Goal: Communication & Community: Ask a question

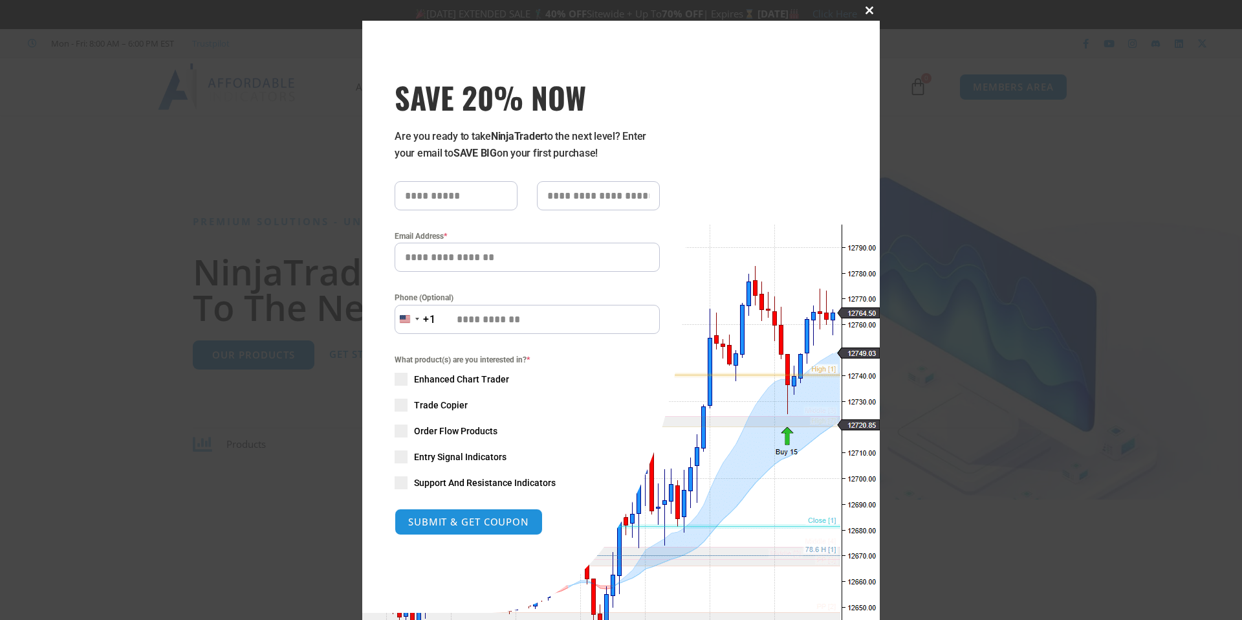
click at [874, 6] on span at bounding box center [869, 10] width 21 height 8
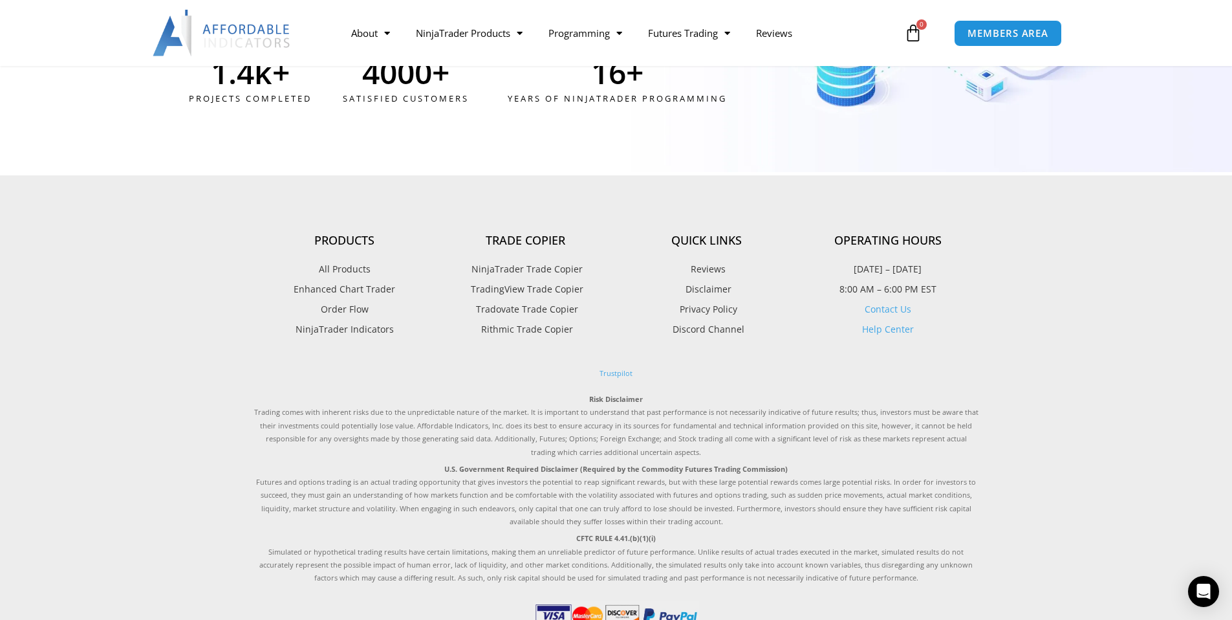
scroll to position [3512, 0]
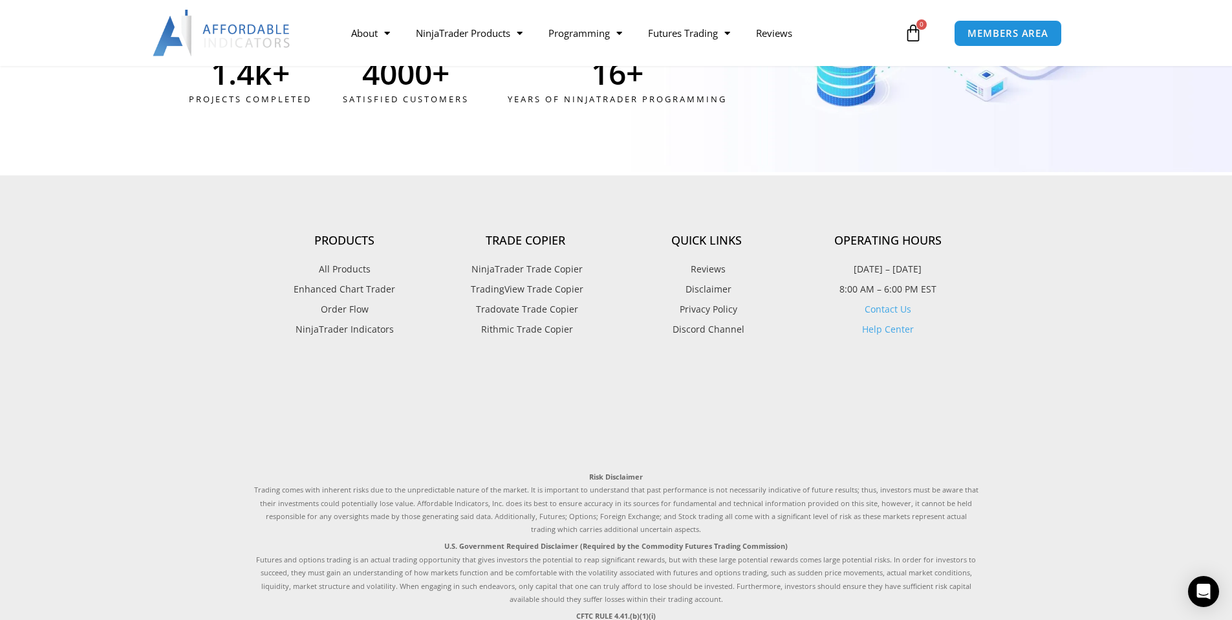
click at [896, 312] on link "Contact Us" at bounding box center [888, 309] width 47 height 12
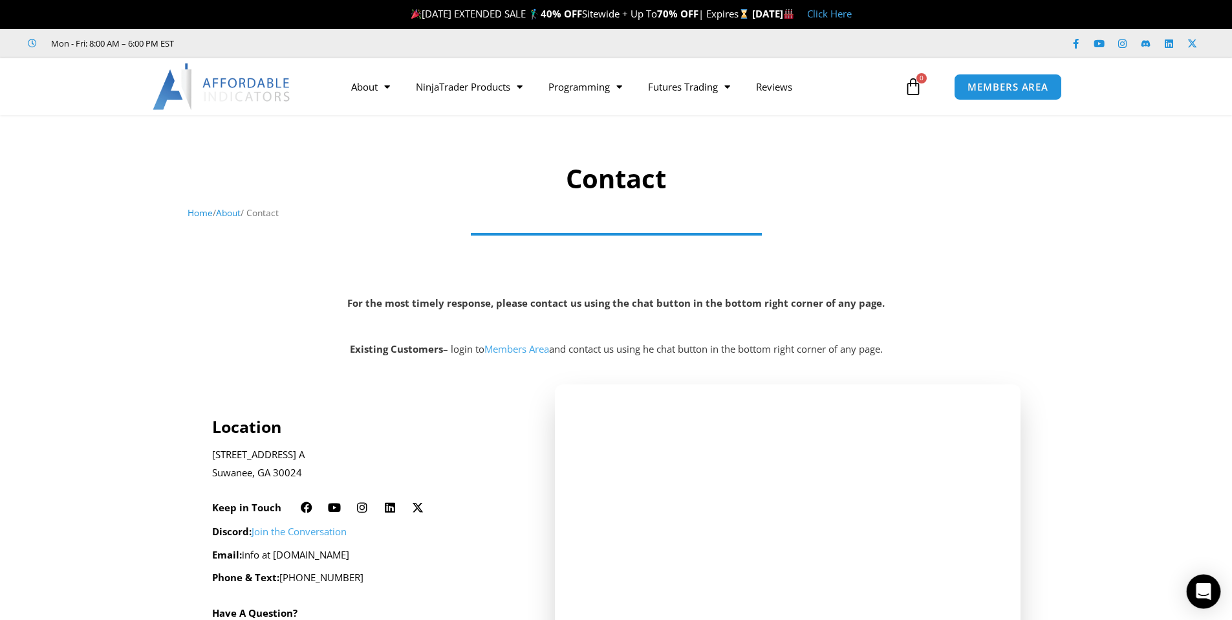
click at [1204, 591] on icon "Open Intercom Messenger" at bounding box center [1203, 591] width 15 height 17
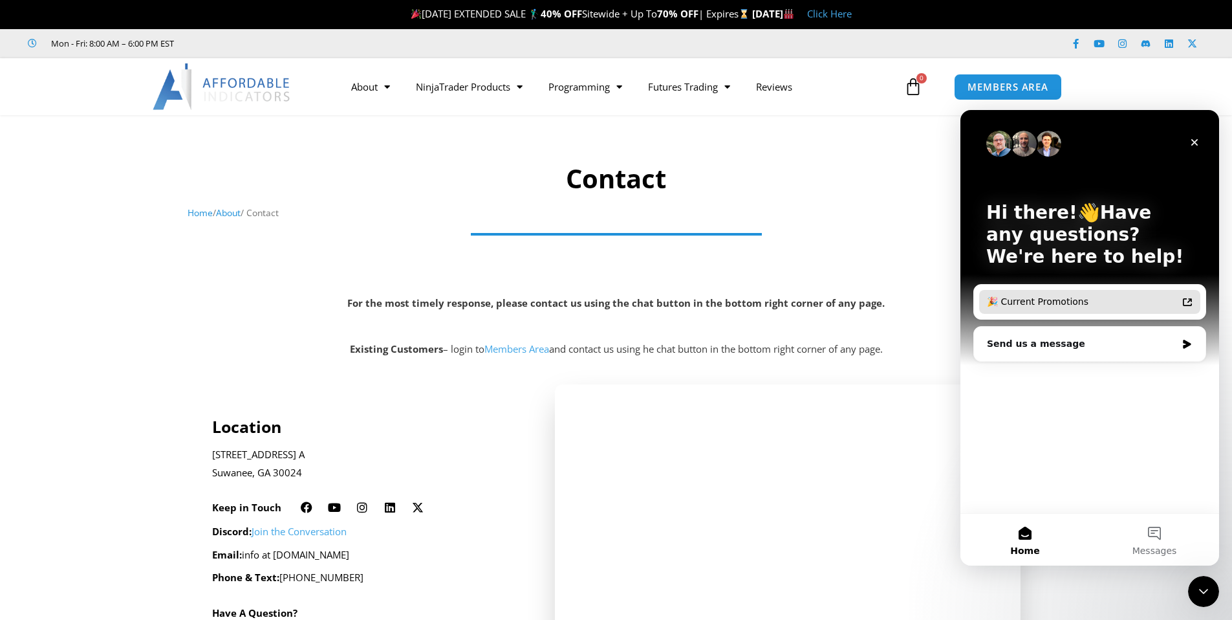
click at [1099, 303] on div "🎉 Current Promotions" at bounding box center [1082, 302] width 190 height 14
click at [1019, 345] on div "Send us a message" at bounding box center [1081, 344] width 189 height 14
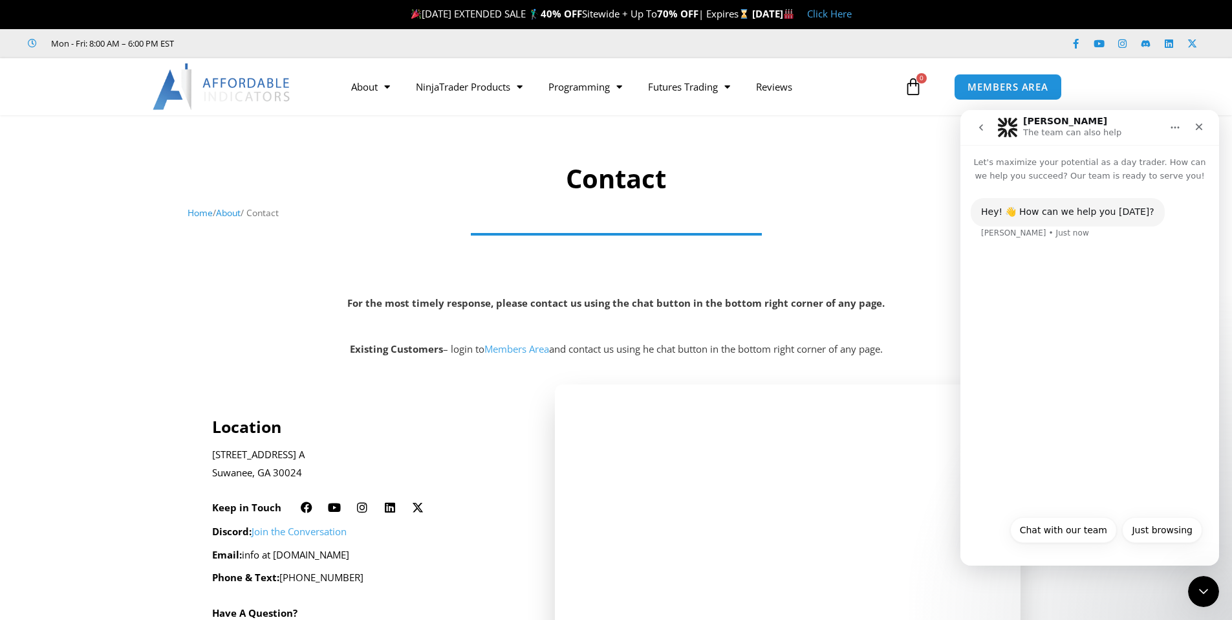
click at [979, 128] on icon "go back" at bounding box center [981, 127] width 10 height 10
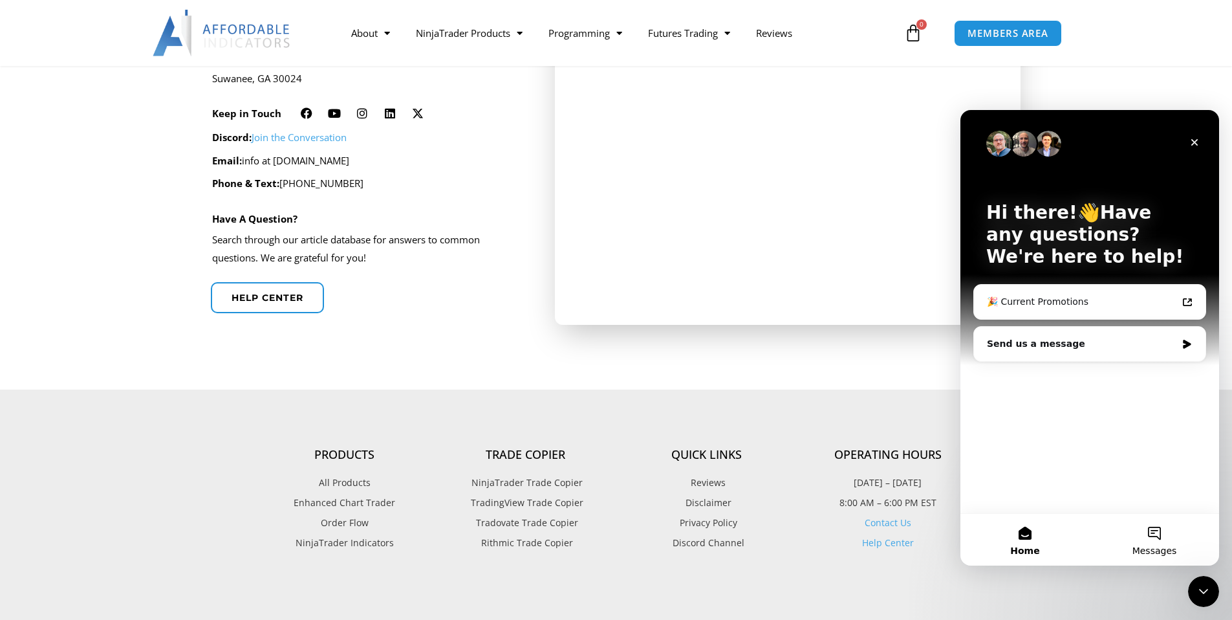
scroll to position [392, 0]
click at [1149, 536] on button "Messages" at bounding box center [1154, 540] width 129 height 52
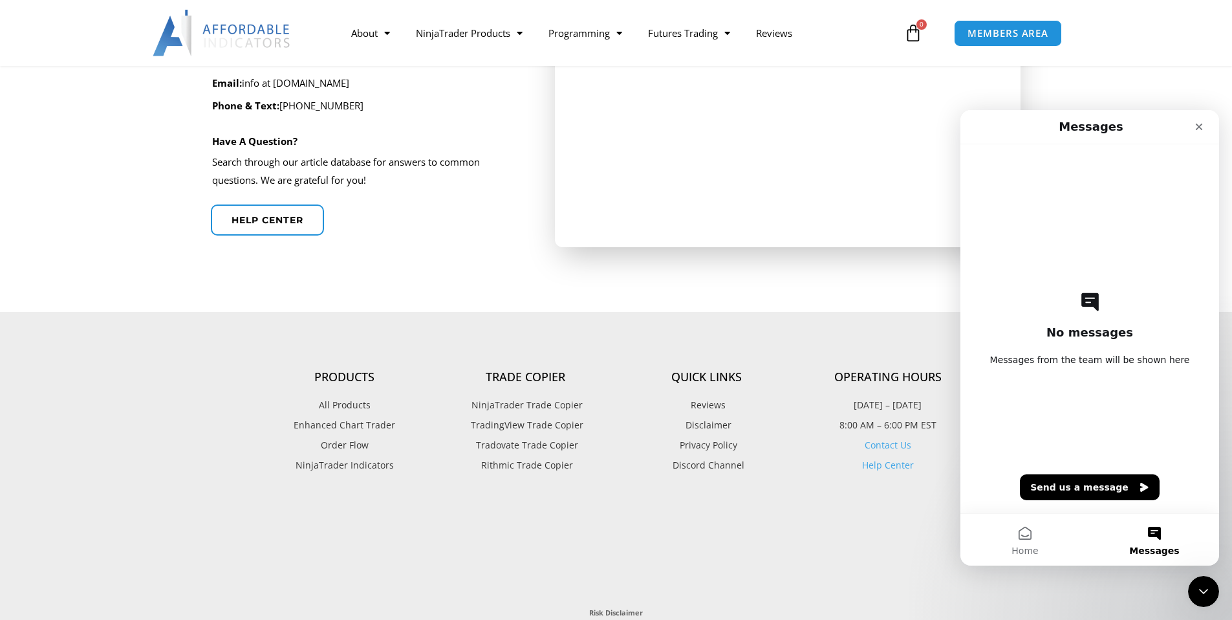
scroll to position [498, 0]
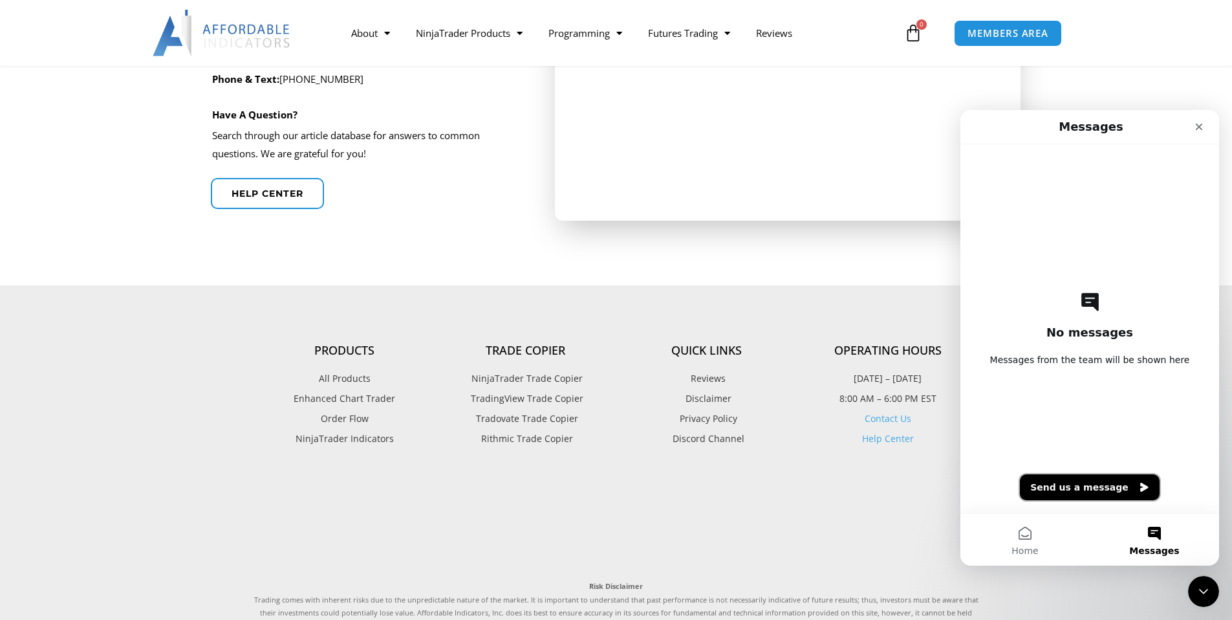
click at [1079, 488] on button "Send us a message" at bounding box center [1090, 487] width 140 height 26
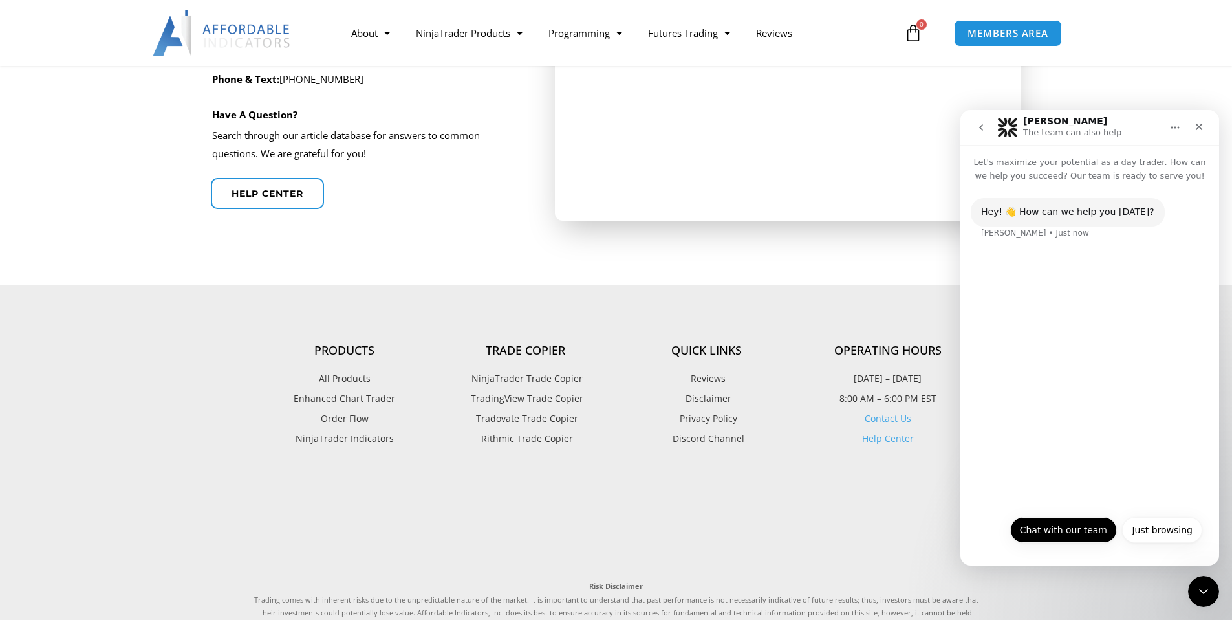
click at [1080, 526] on button "Chat with our team" at bounding box center [1063, 530] width 107 height 26
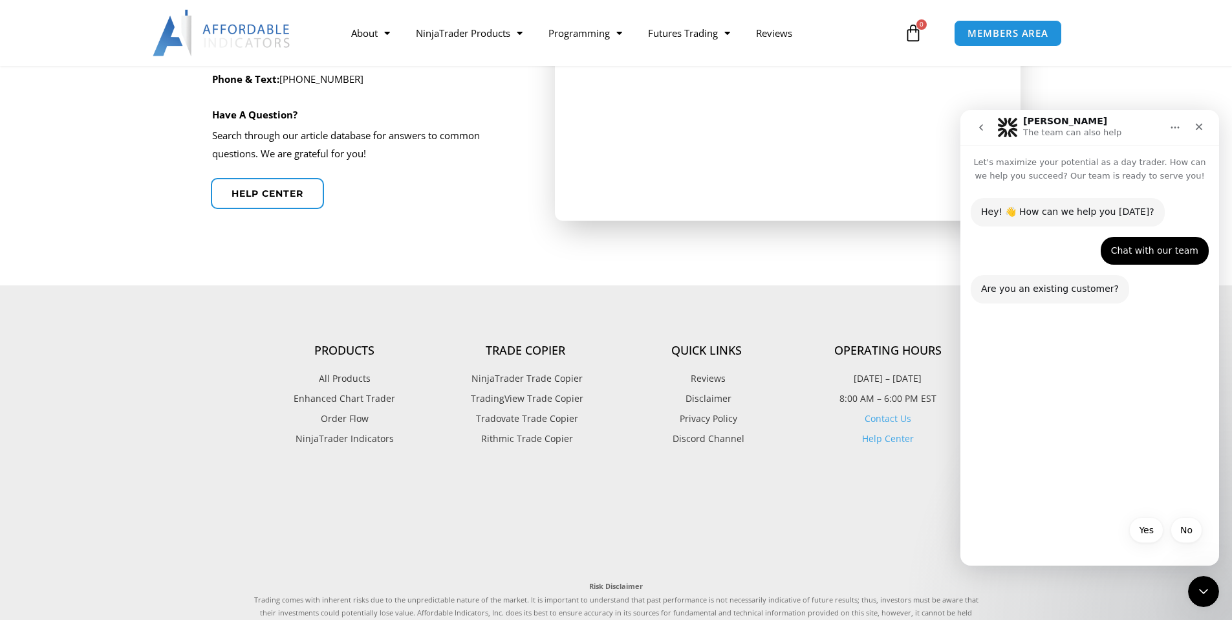
click at [1037, 290] on div "Are you an existing customer?" at bounding box center [1050, 289] width 138 height 13
copy div "Are you an existing customer?"
click at [1188, 530] on button "No" at bounding box center [1187, 530] width 32 height 26
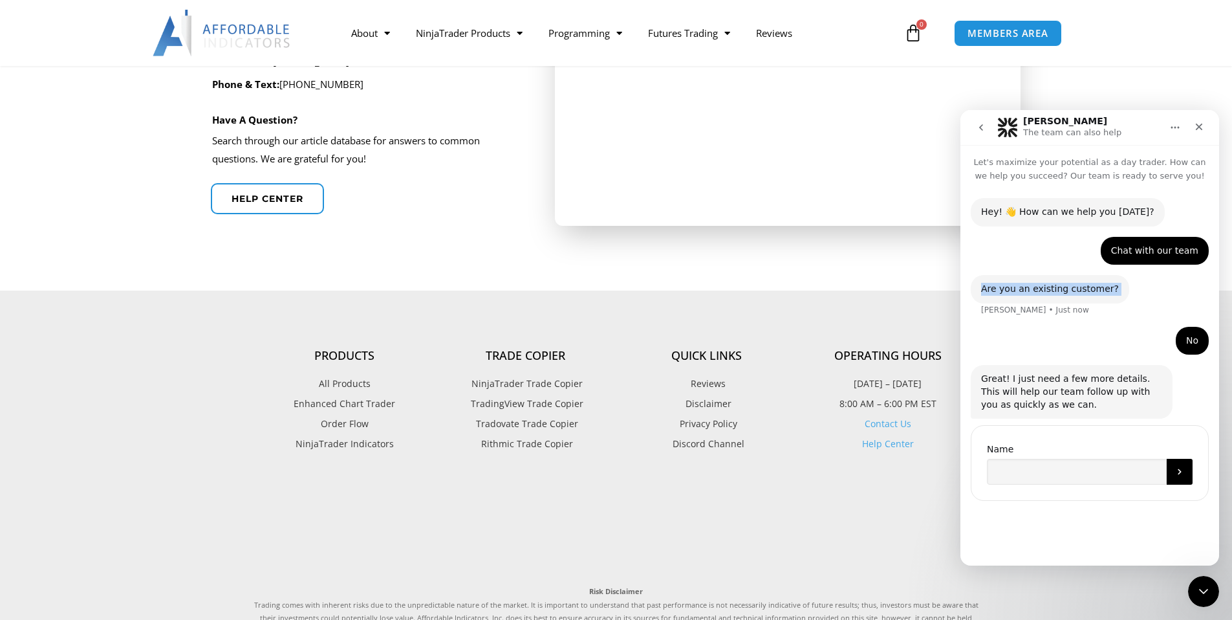
scroll to position [488, 0]
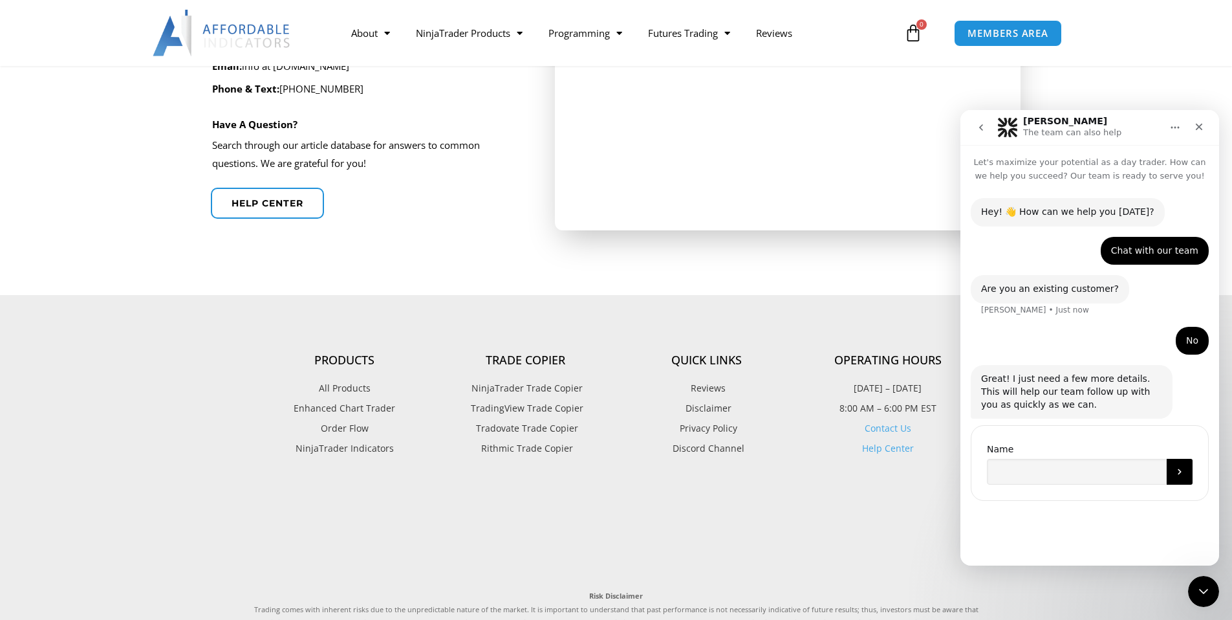
click at [1031, 486] on div "Name" at bounding box center [1090, 463] width 238 height 76
click at [1032, 476] on input "Name" at bounding box center [1077, 472] width 180 height 26
type input "*****"
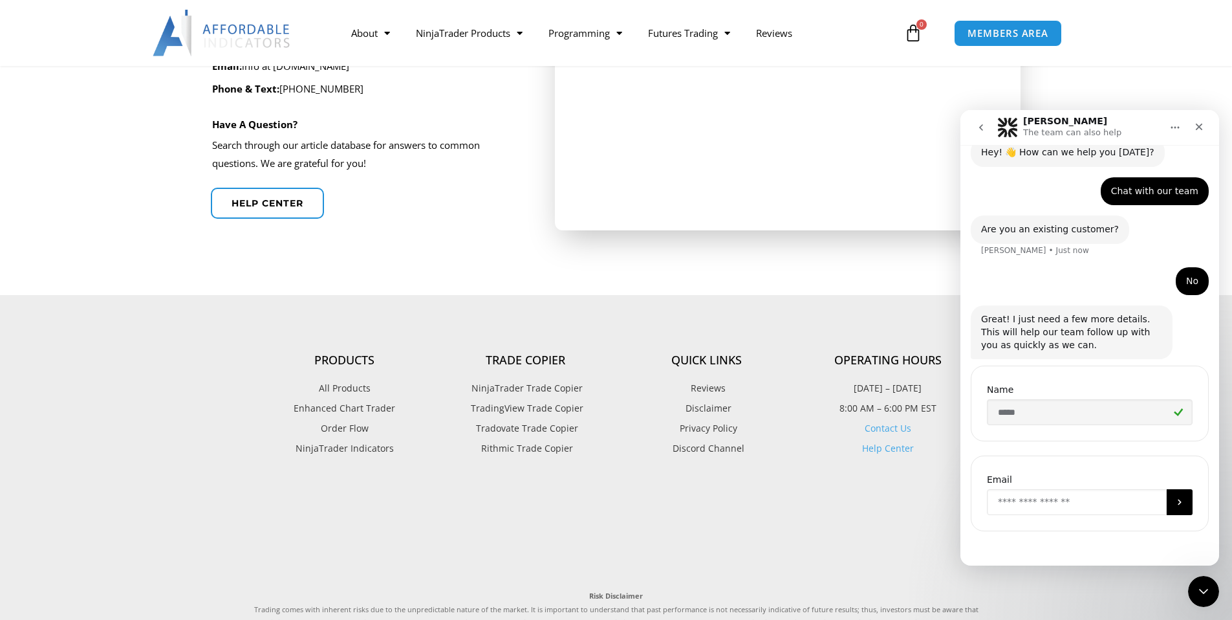
click at [1063, 504] on input "Enter your email" at bounding box center [1077, 502] width 180 height 26
click at [1032, 501] on input "Enter your email" at bounding box center [1077, 502] width 180 height 26
type input "**********"
click at [1167, 504] on button "Submit" at bounding box center [1180, 502] width 26 height 26
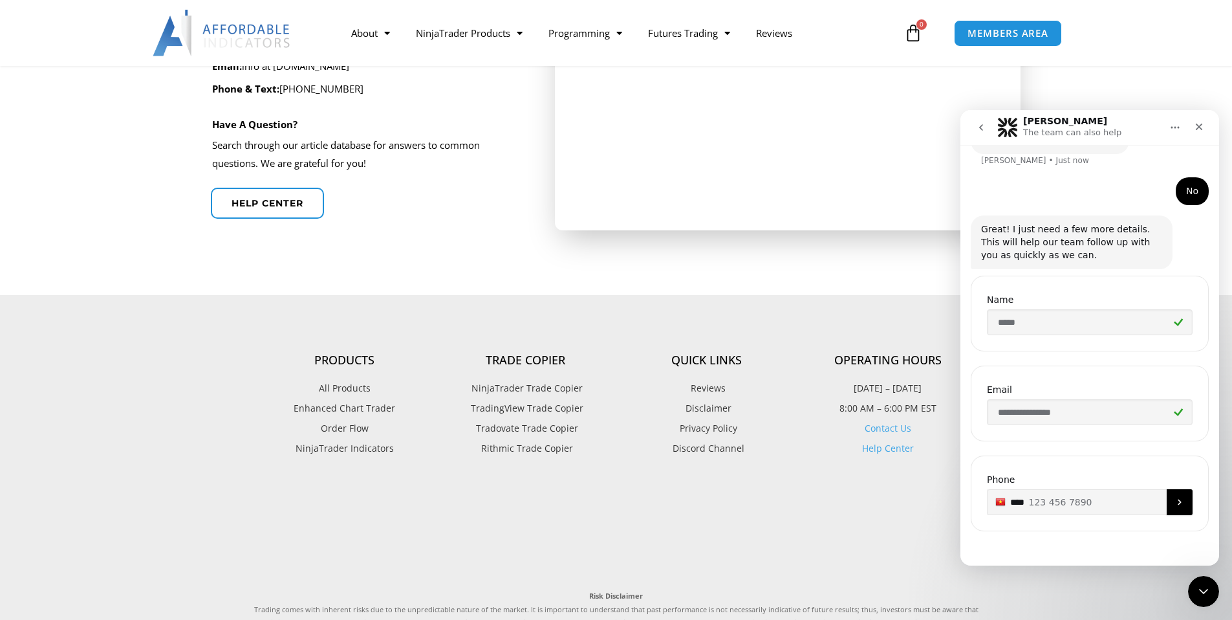
click at [1085, 492] on input "***" at bounding box center [1090, 502] width 206 height 26
click at [1174, 499] on icon "Submit" at bounding box center [1179, 502] width 10 height 10
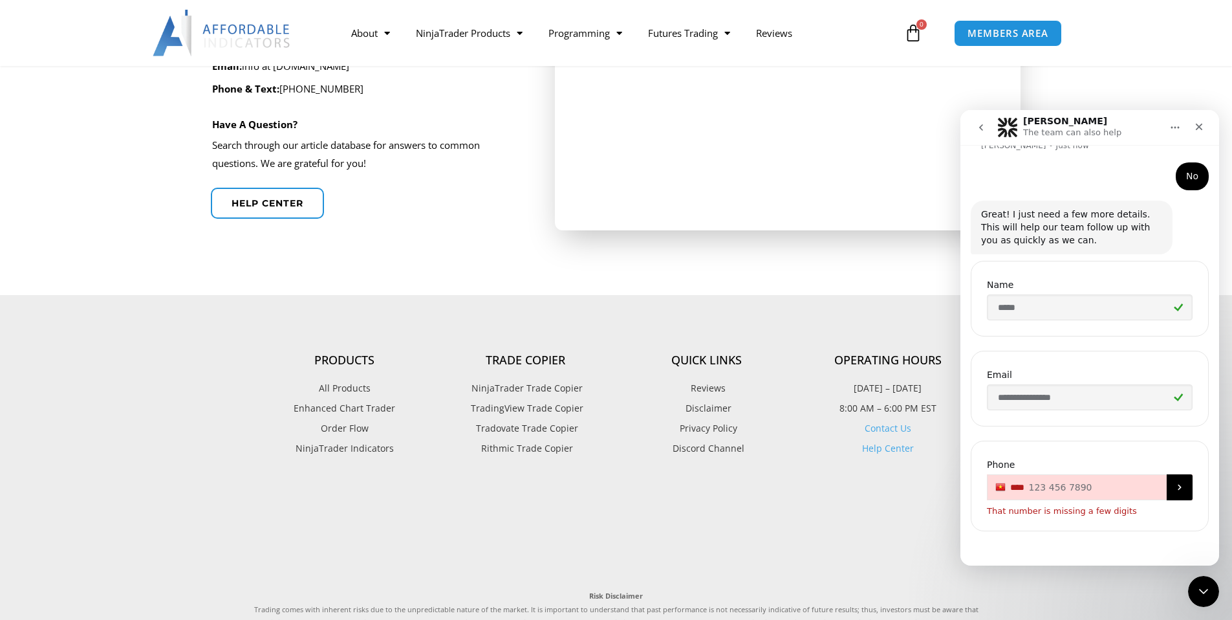
click at [1174, 497] on button "Submit" at bounding box center [1180, 487] width 26 height 26
click at [1078, 487] on input "***" at bounding box center [1090, 487] width 206 height 26
click at [1174, 488] on icon "Submit" at bounding box center [1179, 487] width 10 height 10
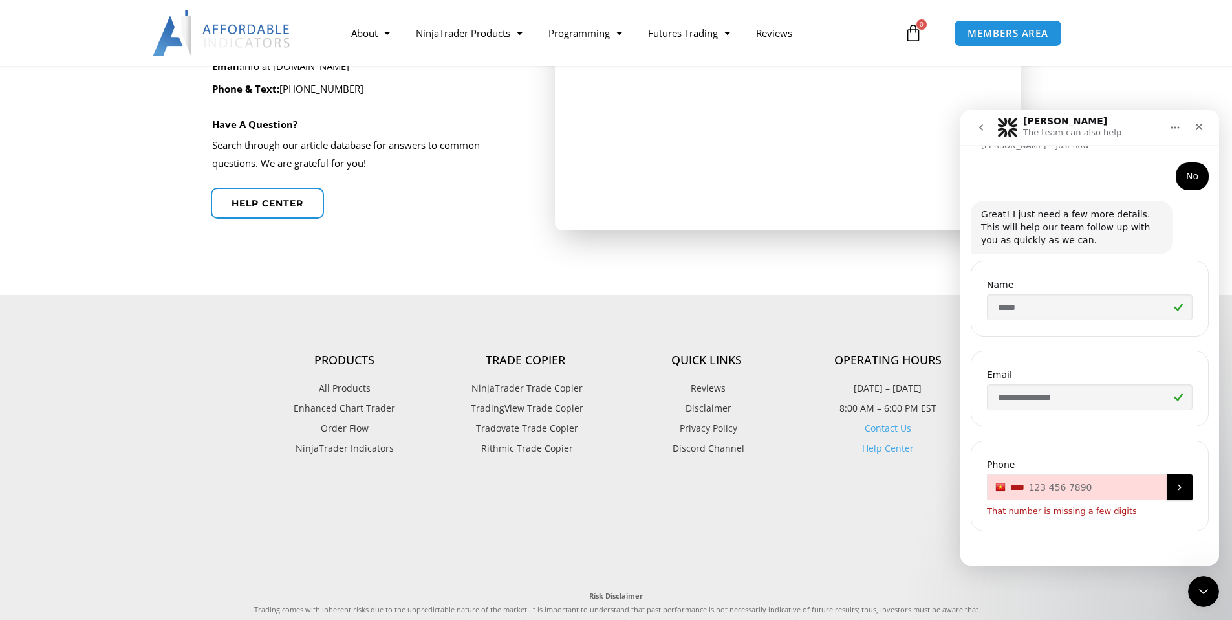
click at [1174, 488] on icon "Submit" at bounding box center [1179, 487] width 10 height 10
click at [1175, 488] on icon "Submit" at bounding box center [1179, 487] width 10 height 10
click at [1054, 487] on input "***" at bounding box center [1090, 487] width 206 height 26
click at [1013, 509] on p "That number is missing a few digits" at bounding box center [1062, 510] width 150 height 8
type input "***"
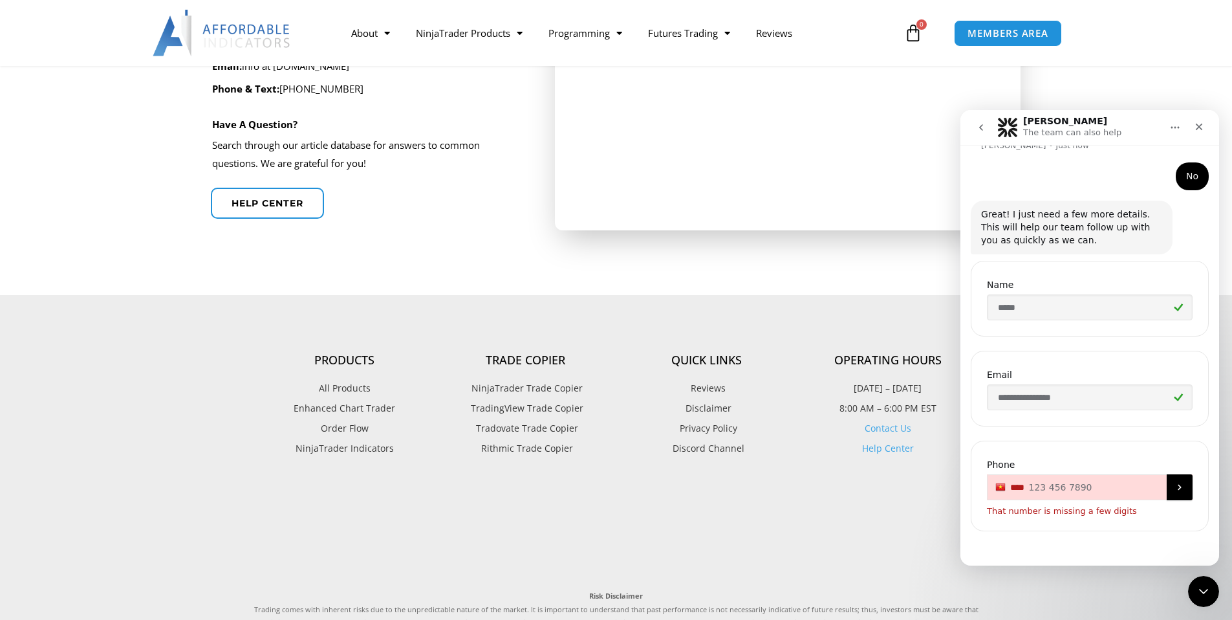
drag, startPoint x: 1074, startPoint y: 489, endPoint x: 1112, endPoint y: 488, distance: 37.5
click at [1075, 489] on input "***" at bounding box center [1090, 487] width 206 height 26
click at [1180, 488] on button "Submit" at bounding box center [1180, 487] width 26 height 26
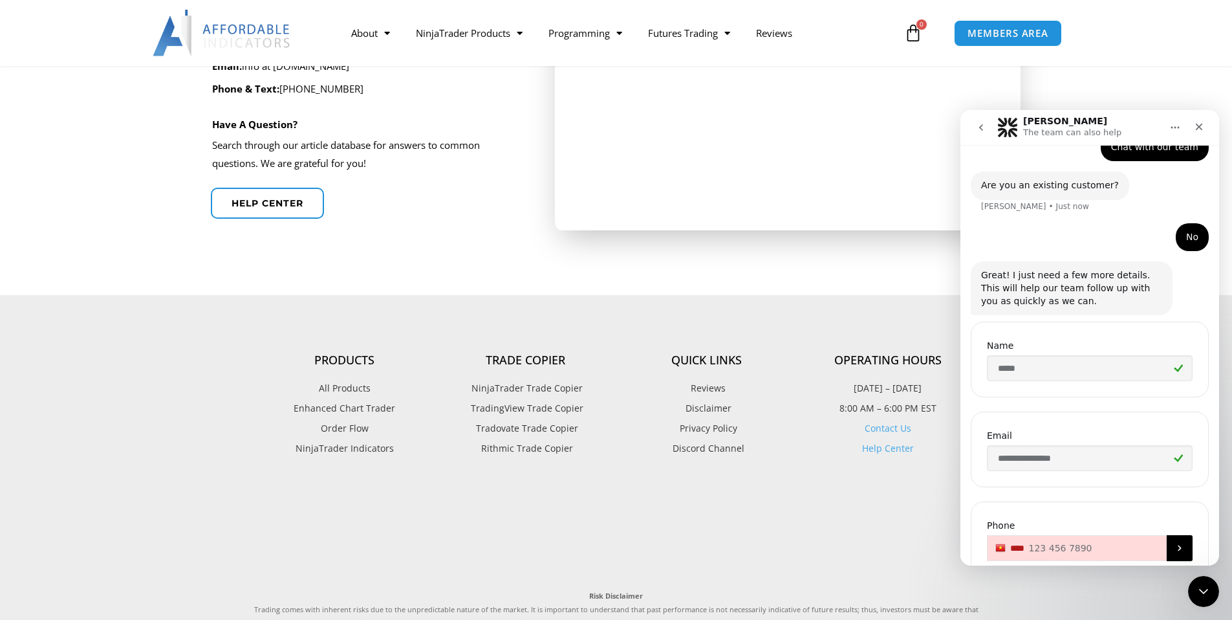
scroll to position [0, 0]
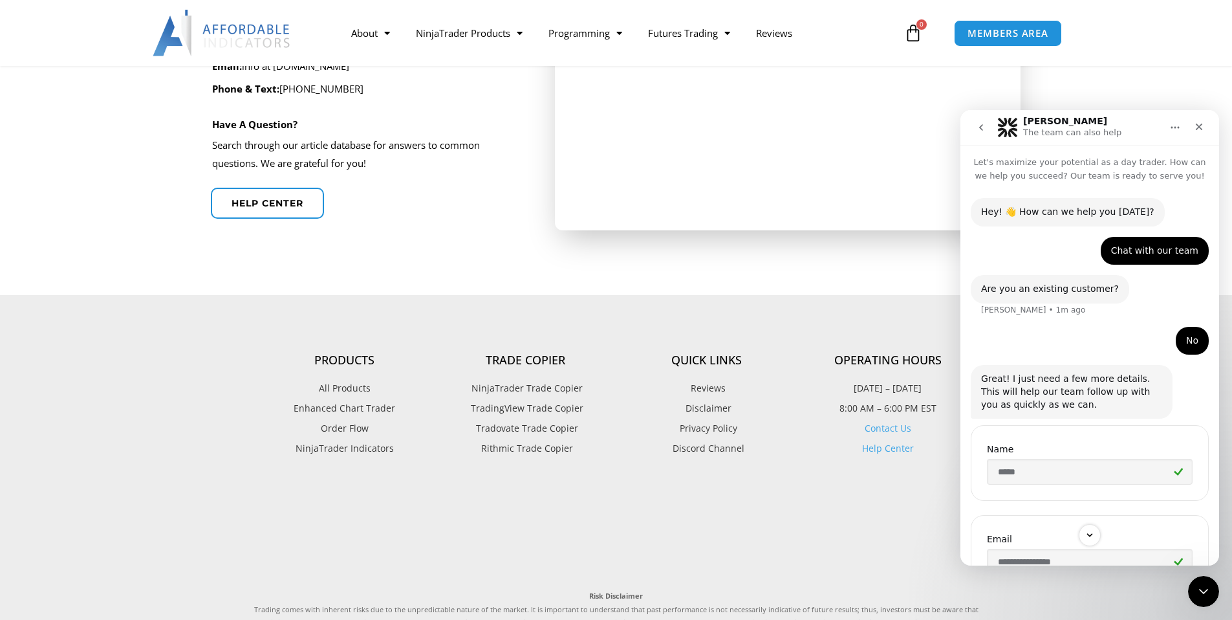
click at [981, 132] on button "go back" at bounding box center [981, 127] width 25 height 25
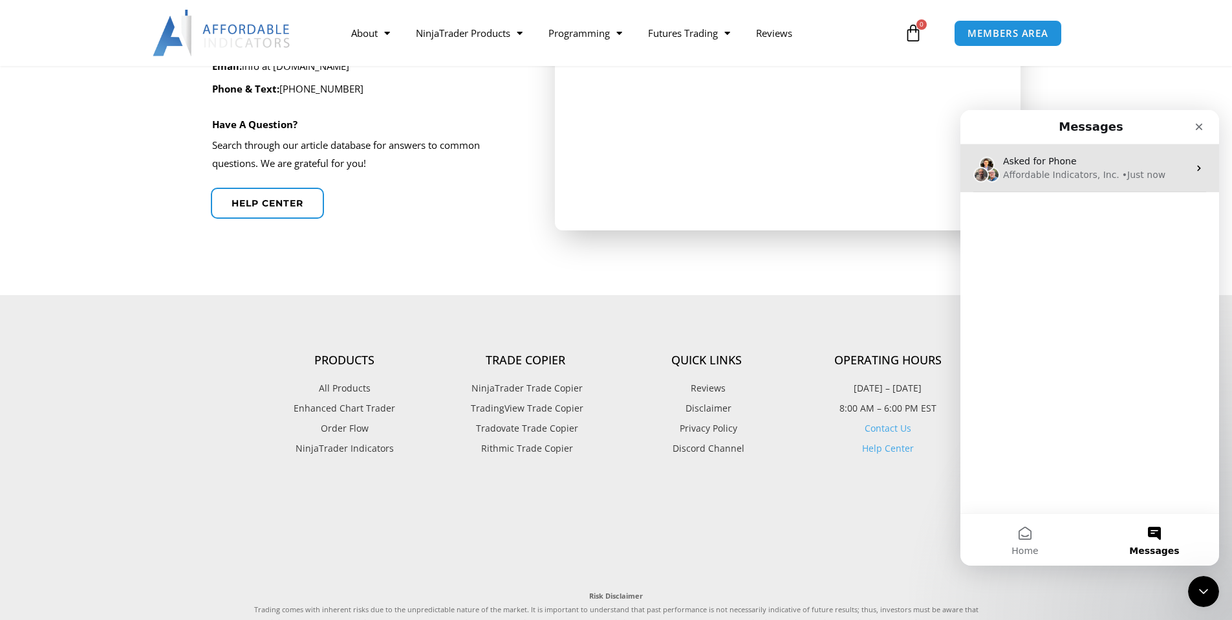
click at [1194, 166] on icon "Intercom messenger" at bounding box center [1199, 168] width 10 height 10
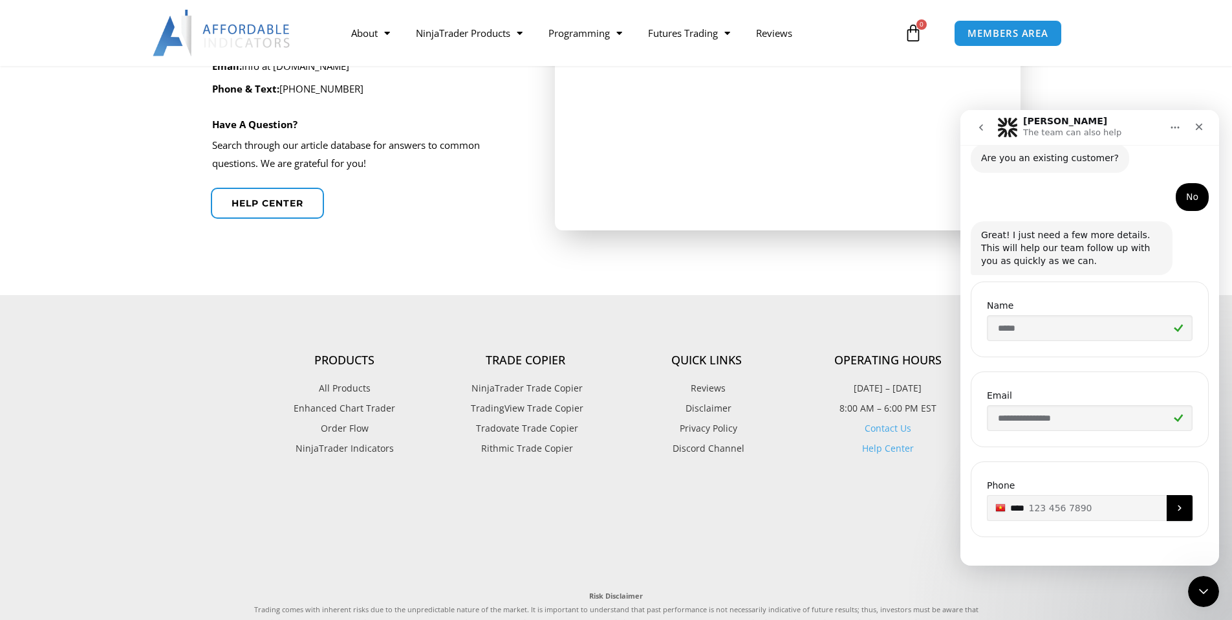
scroll to position [136, 0]
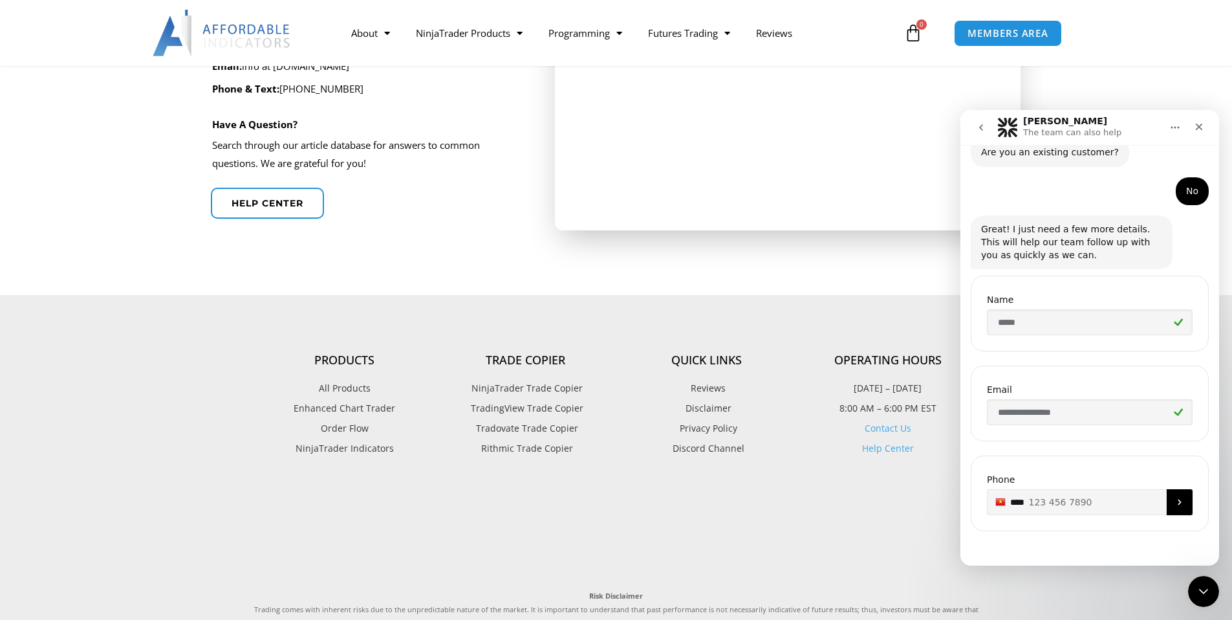
click at [1032, 498] on input "***" at bounding box center [1090, 502] width 206 height 26
click at [1108, 490] on input "***" at bounding box center [1090, 502] width 206 height 26
click at [1098, 466] on div "Phone +84 123 456 7890 ***" at bounding box center [1090, 493] width 238 height 76
click at [977, 121] on button "go back" at bounding box center [981, 127] width 25 height 25
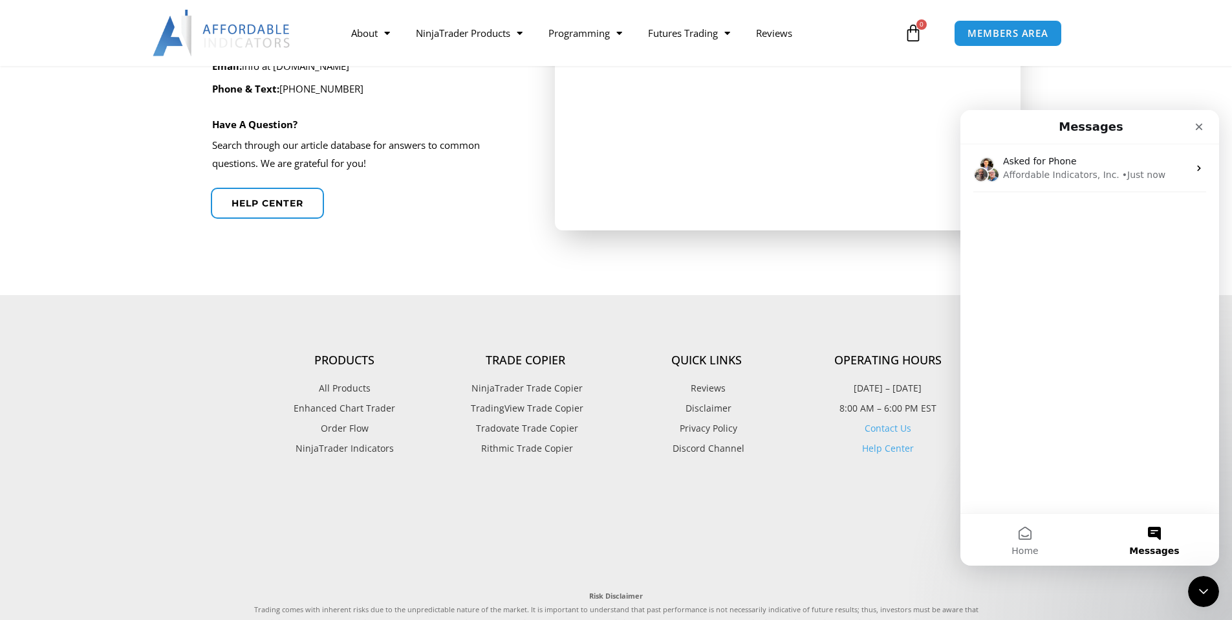
scroll to position [0, 0]
click at [1028, 535] on button "Home" at bounding box center [1024, 540] width 129 height 52
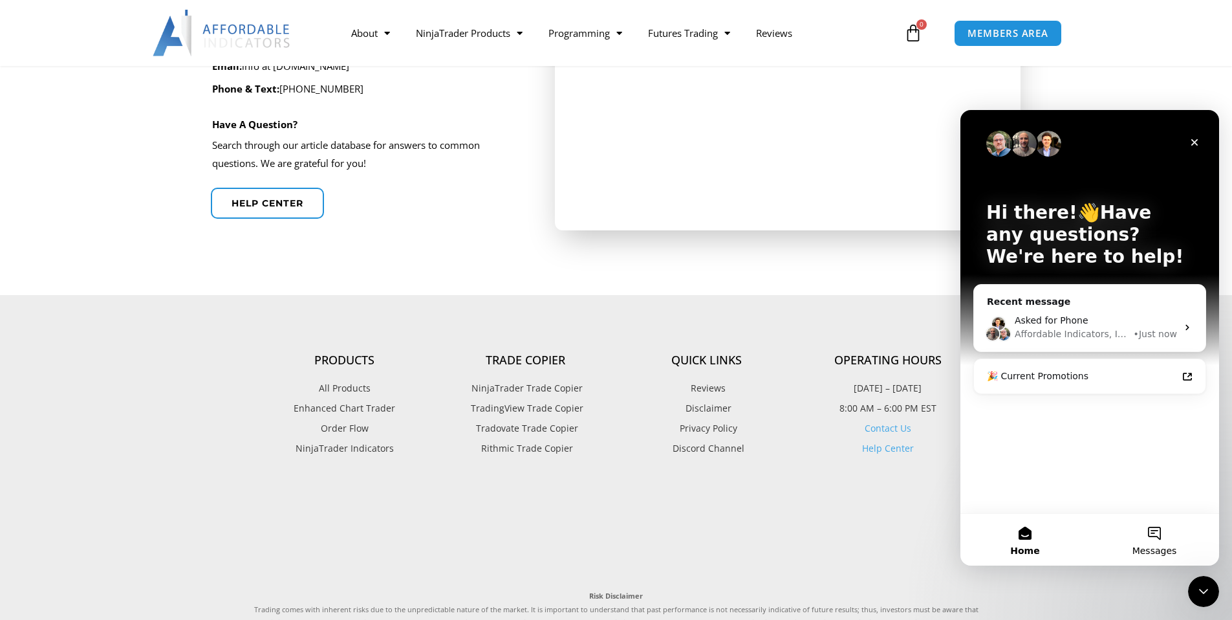
click at [1154, 541] on button "Messages" at bounding box center [1154, 540] width 129 height 52
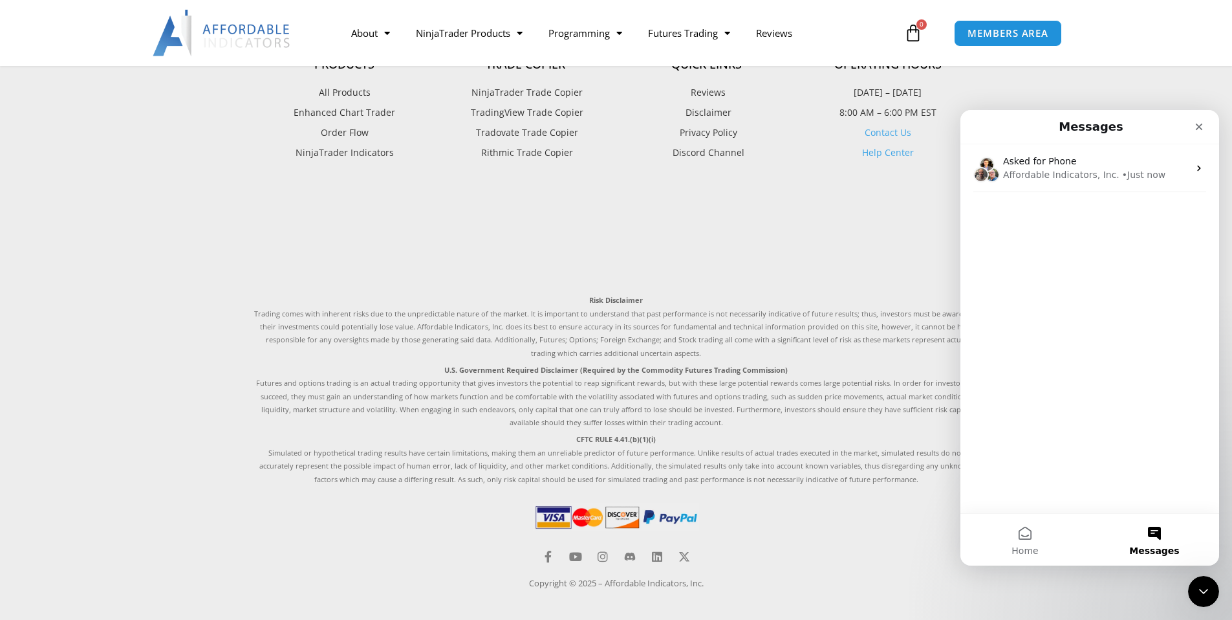
scroll to position [794, 0]
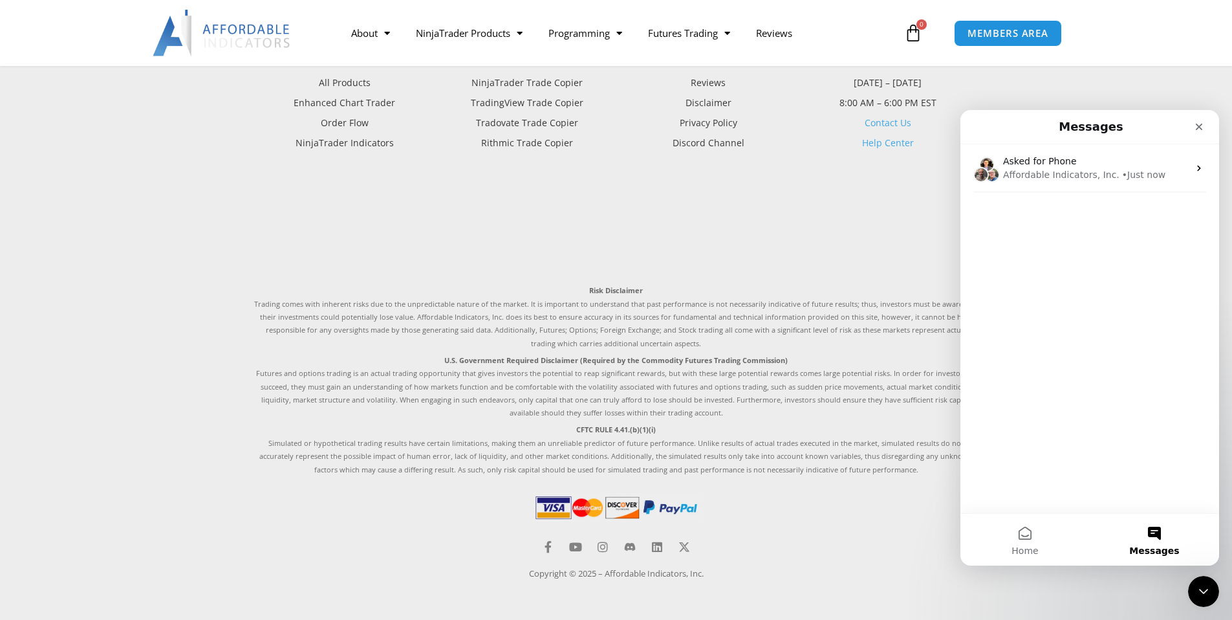
click at [1162, 534] on button "Messages" at bounding box center [1154, 540] width 129 height 52
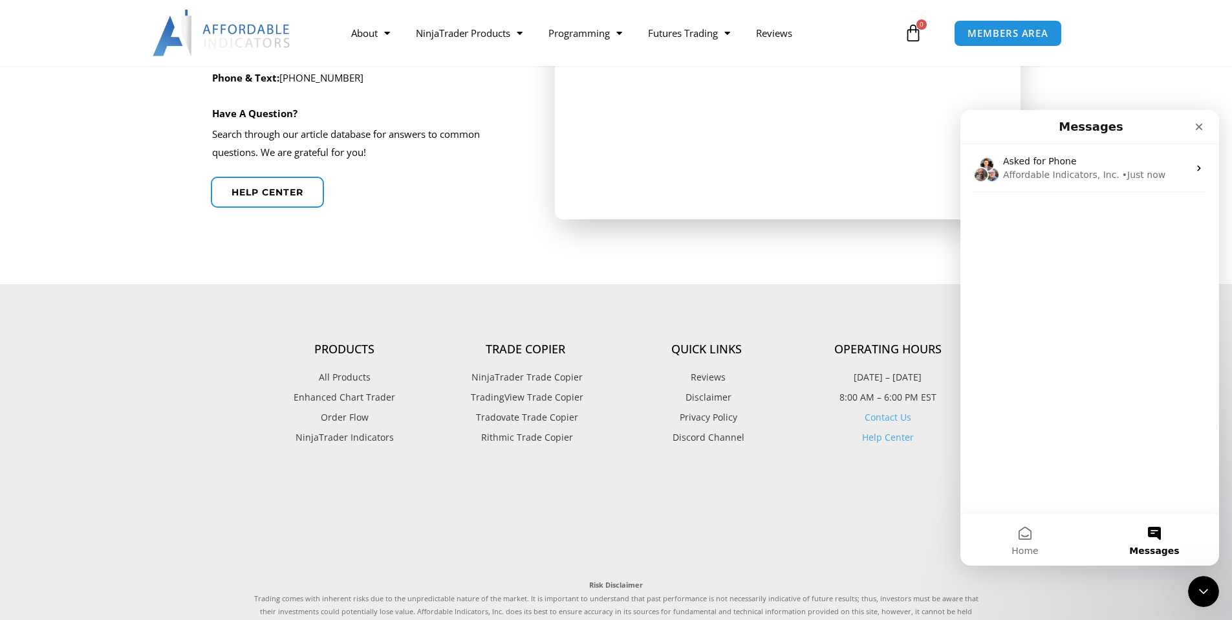
scroll to position [497, 0]
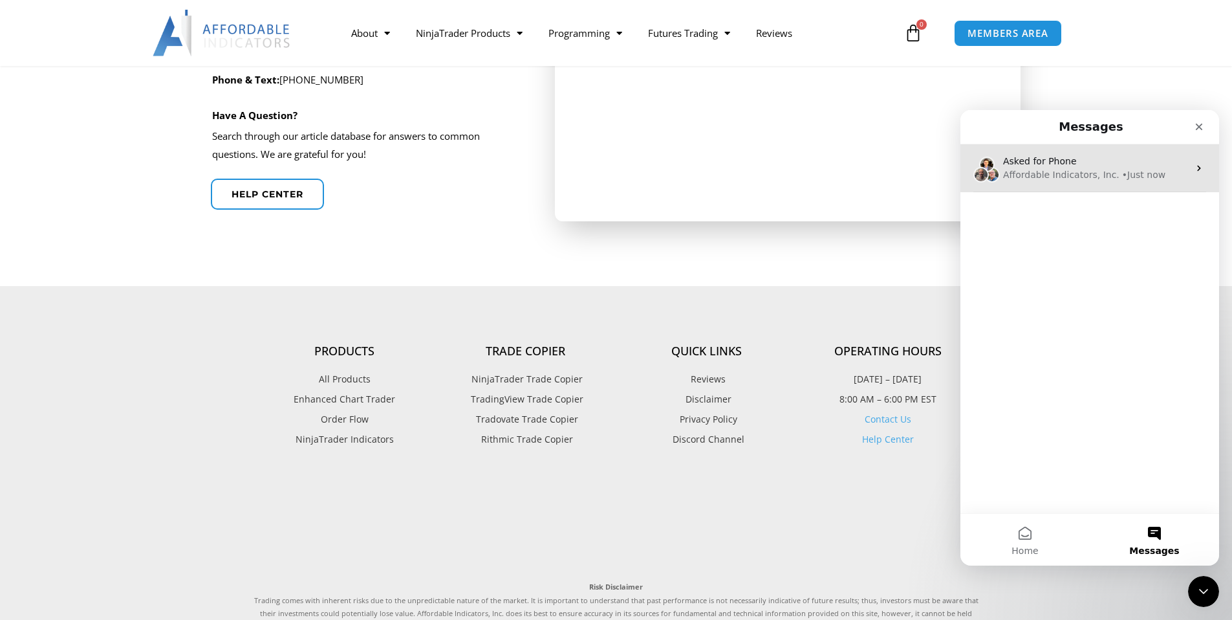
click at [1149, 175] on div "• Just now" at bounding box center [1143, 175] width 43 height 14
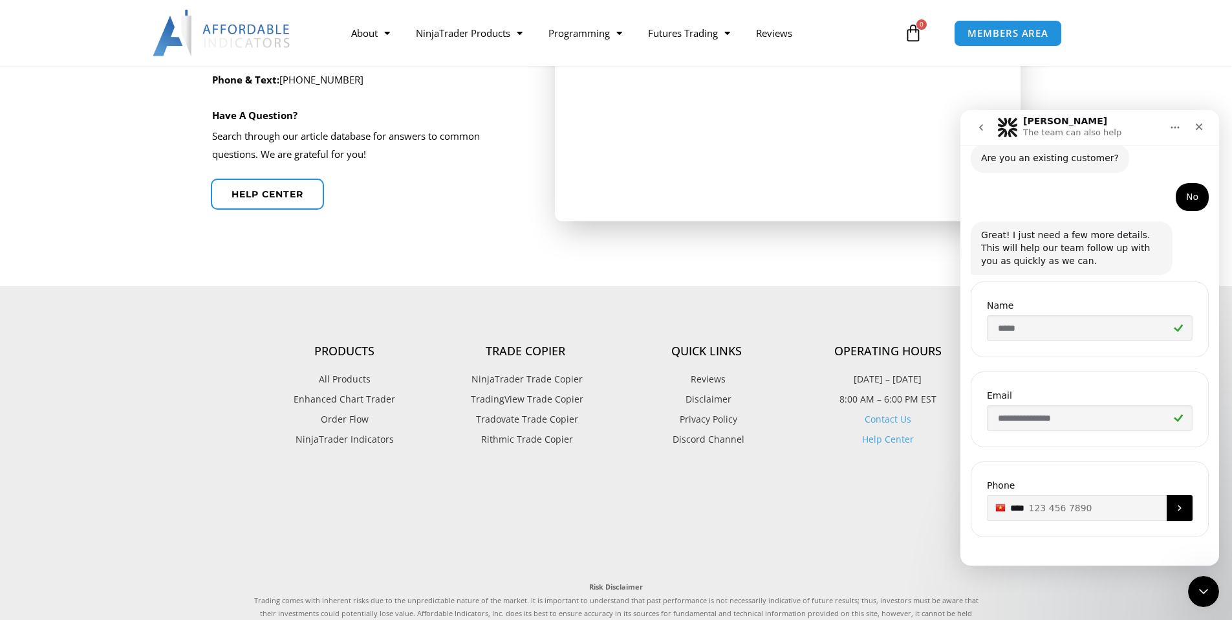
scroll to position [136, 0]
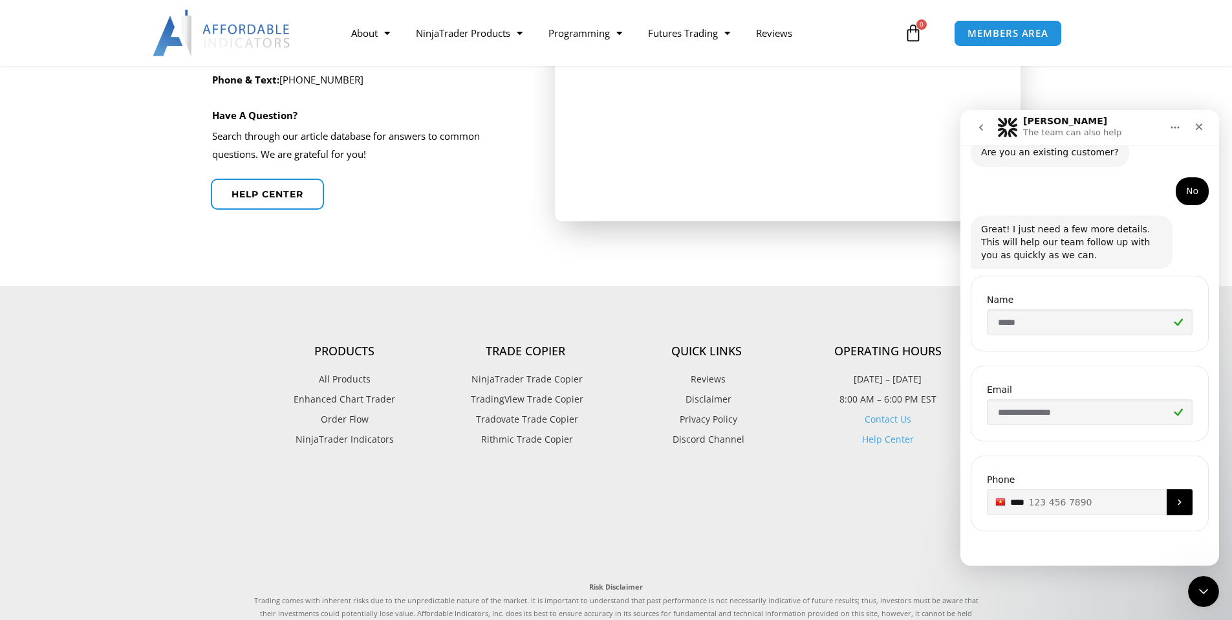
type input "**********"
click at [1174, 501] on icon "Submit" at bounding box center [1179, 502] width 10 height 10
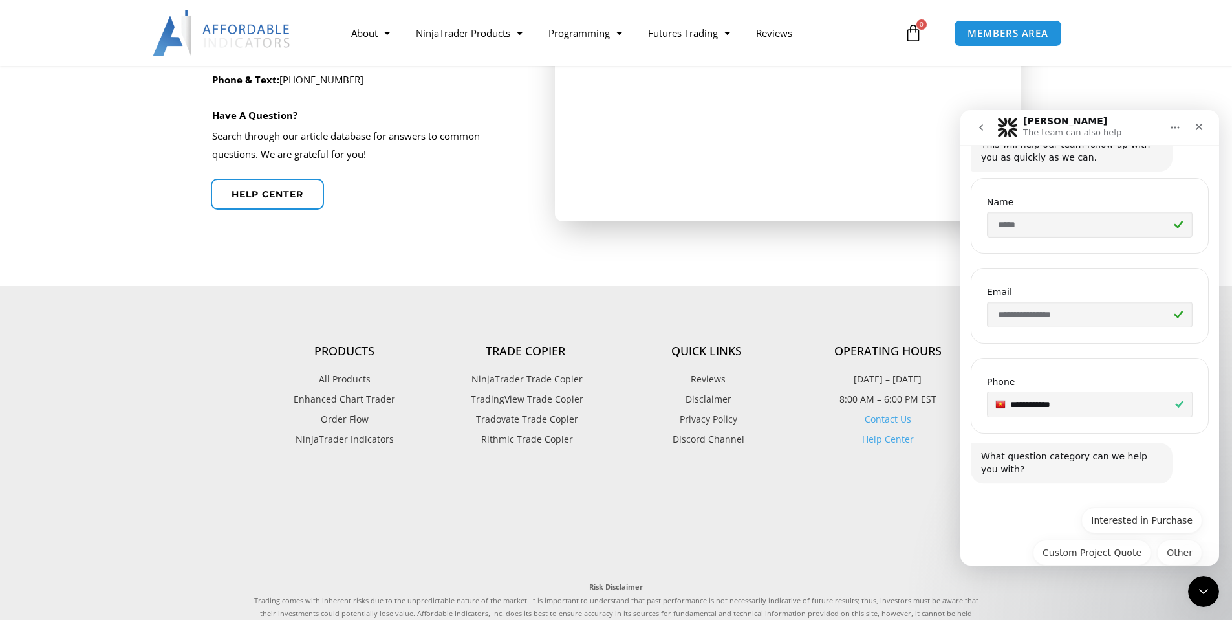
scroll to position [255, 0]
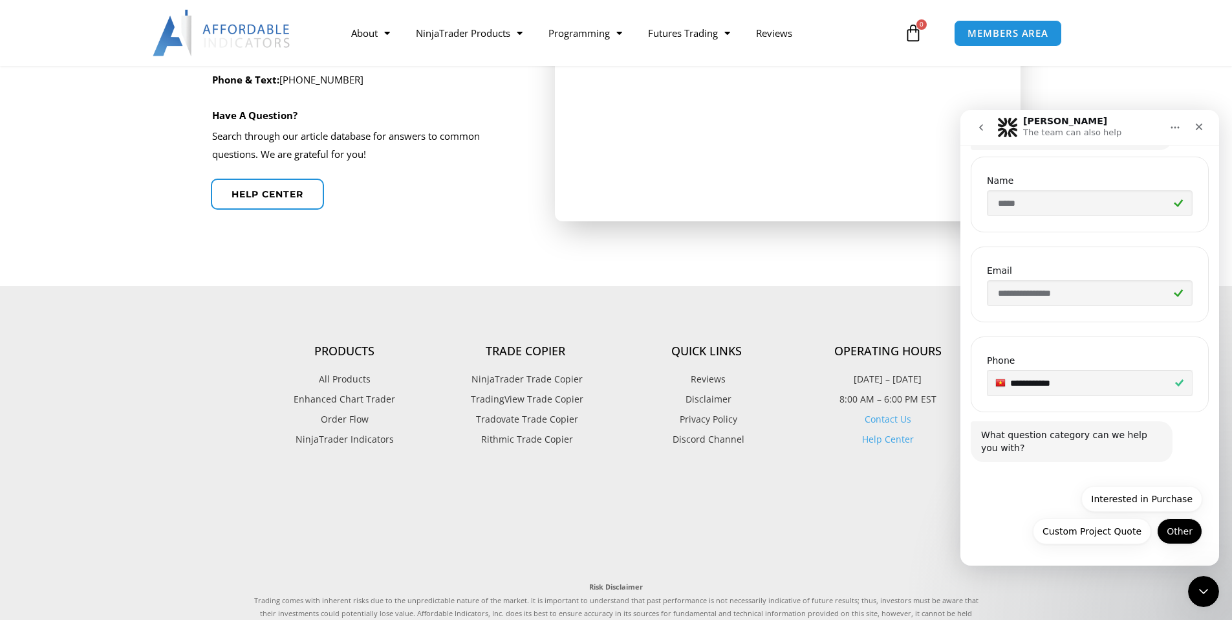
click at [1171, 532] on button "Other" at bounding box center [1179, 531] width 45 height 26
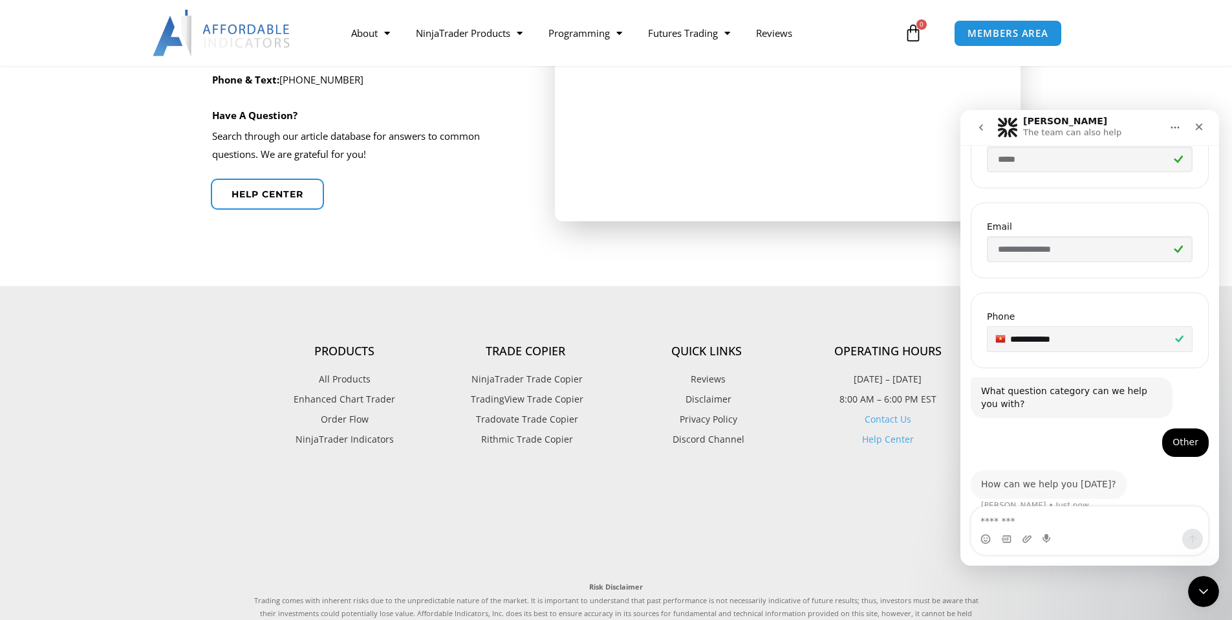
scroll to position [316, 0]
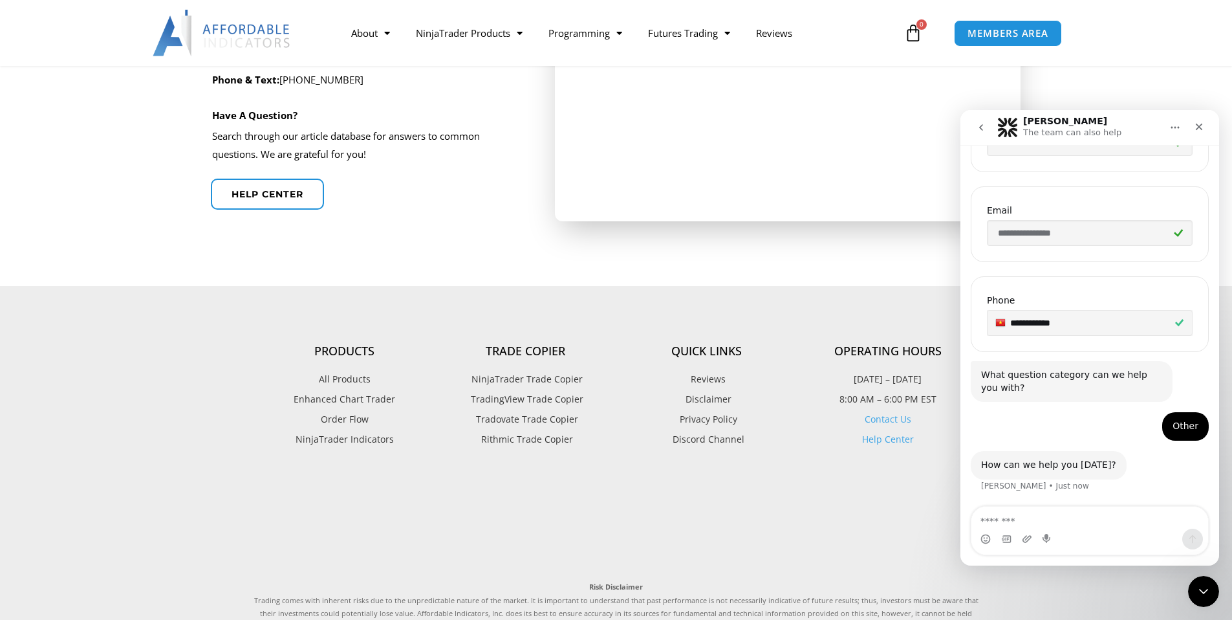
click at [1018, 509] on textarea "Message…" at bounding box center [1089, 517] width 237 height 22
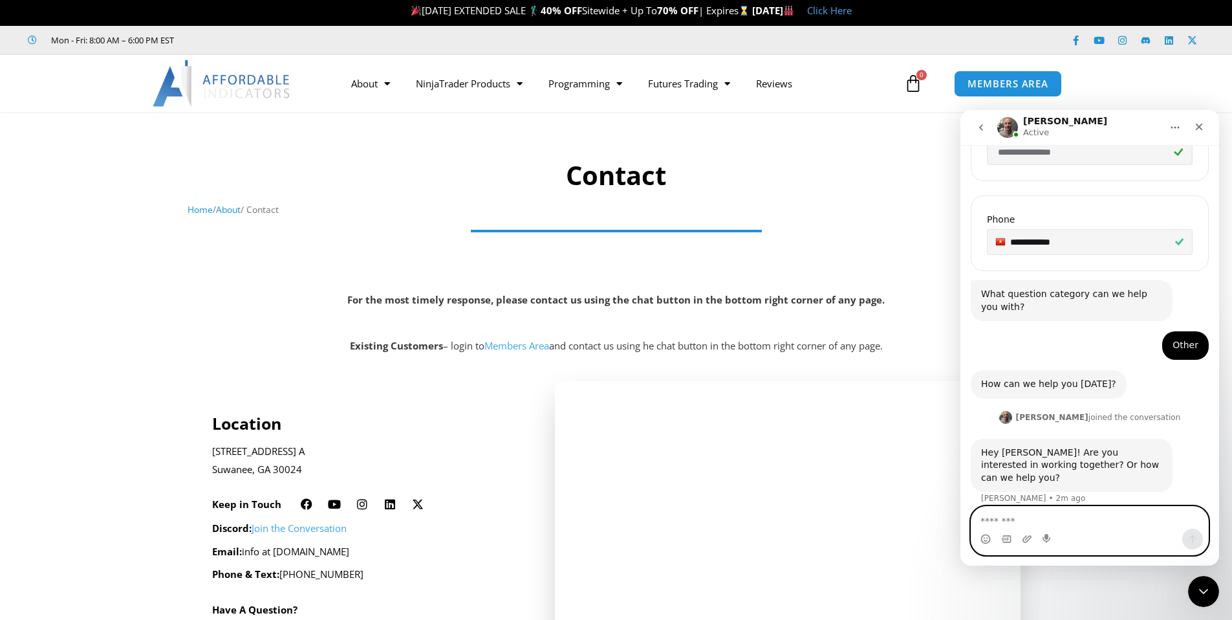
scroll to position [0, 0]
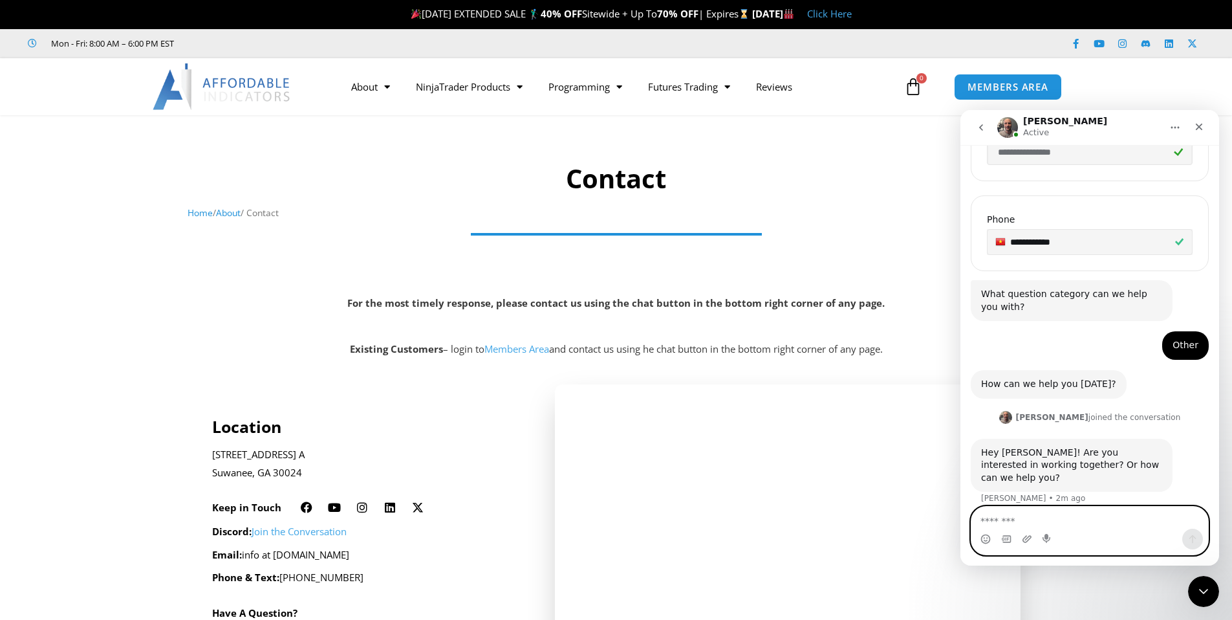
click at [1045, 517] on textarea "Message…" at bounding box center [1089, 517] width 237 height 22
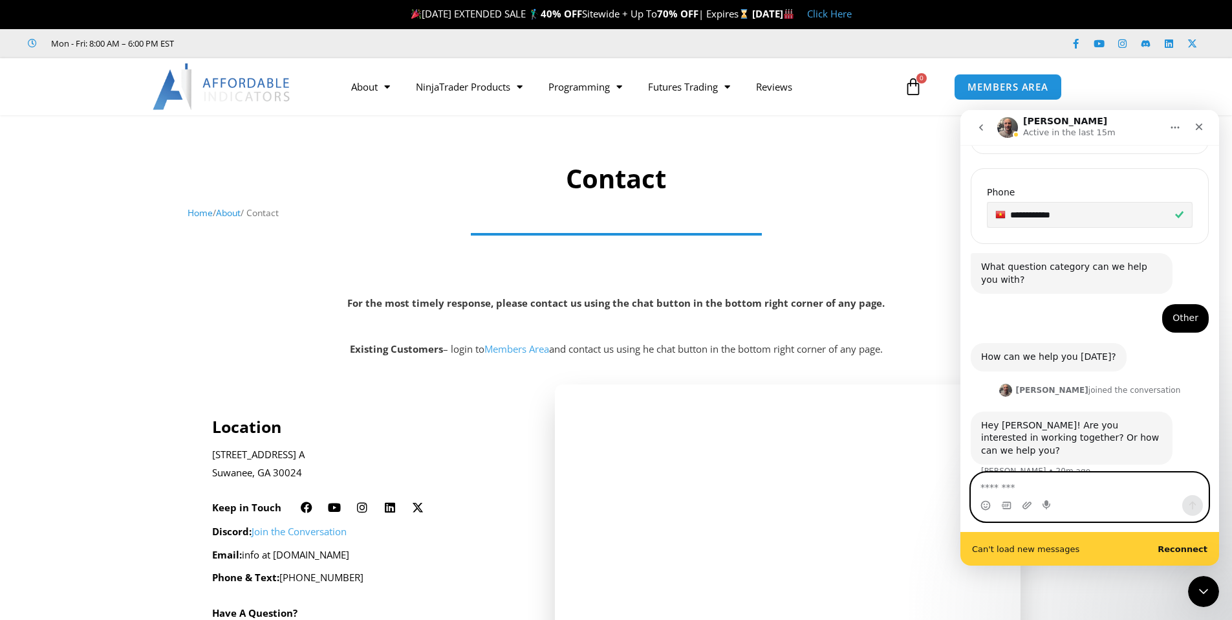
scroll to position [430, 0]
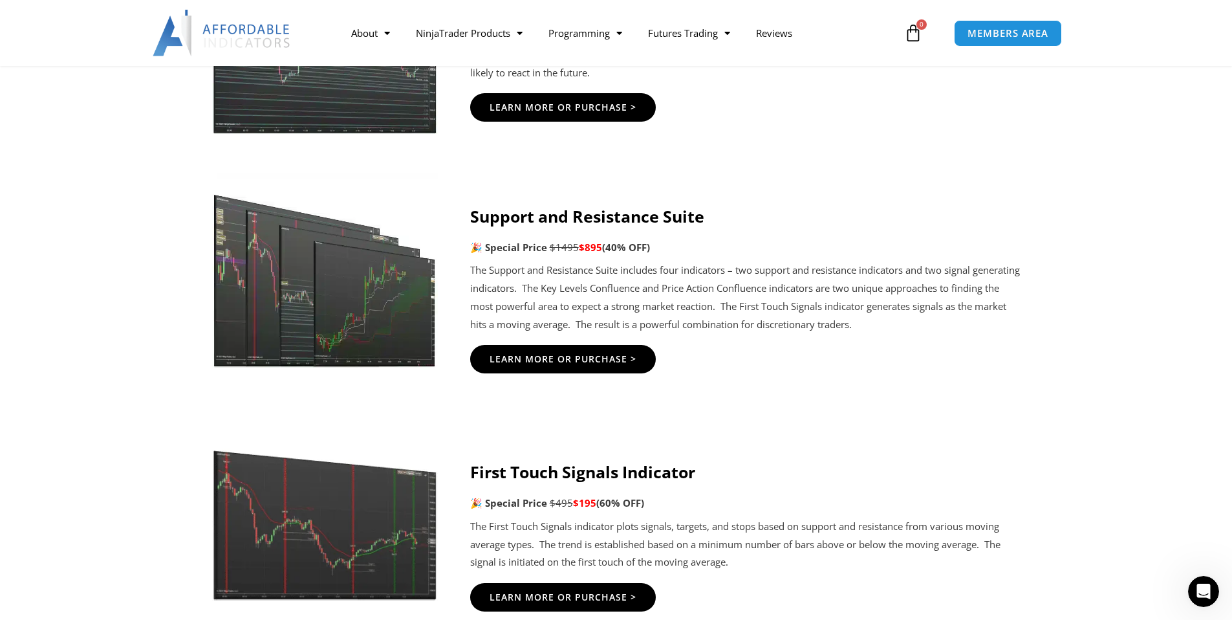
scroll to position [2039, 0]
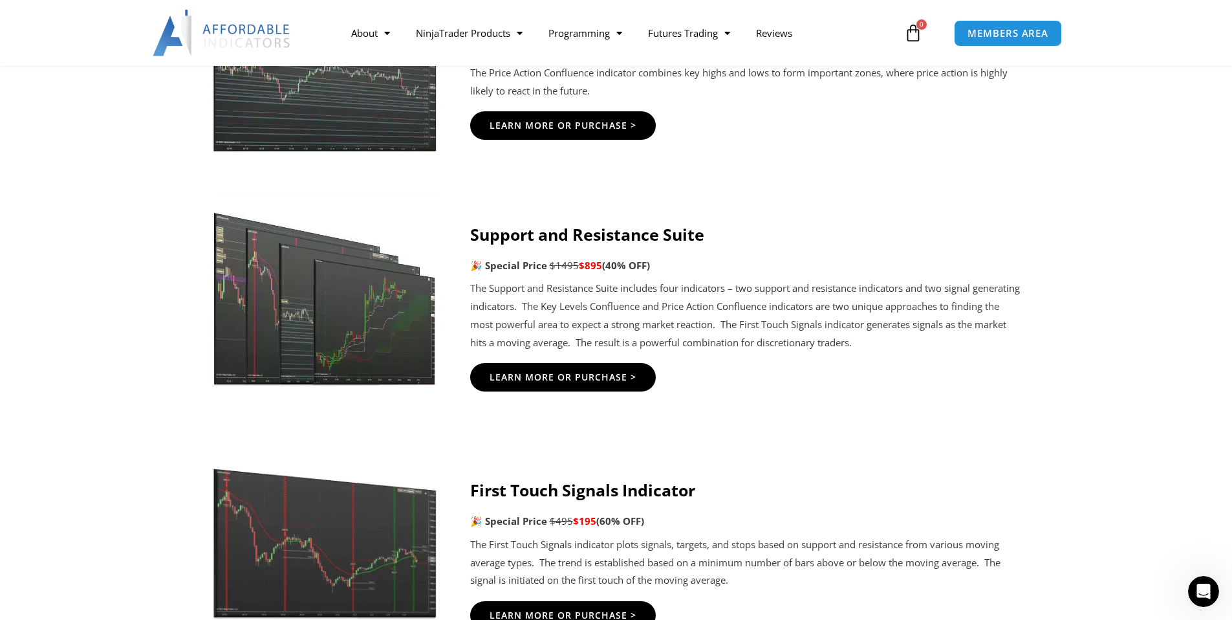
click at [254, 41] on img at bounding box center [222, 33] width 139 height 47
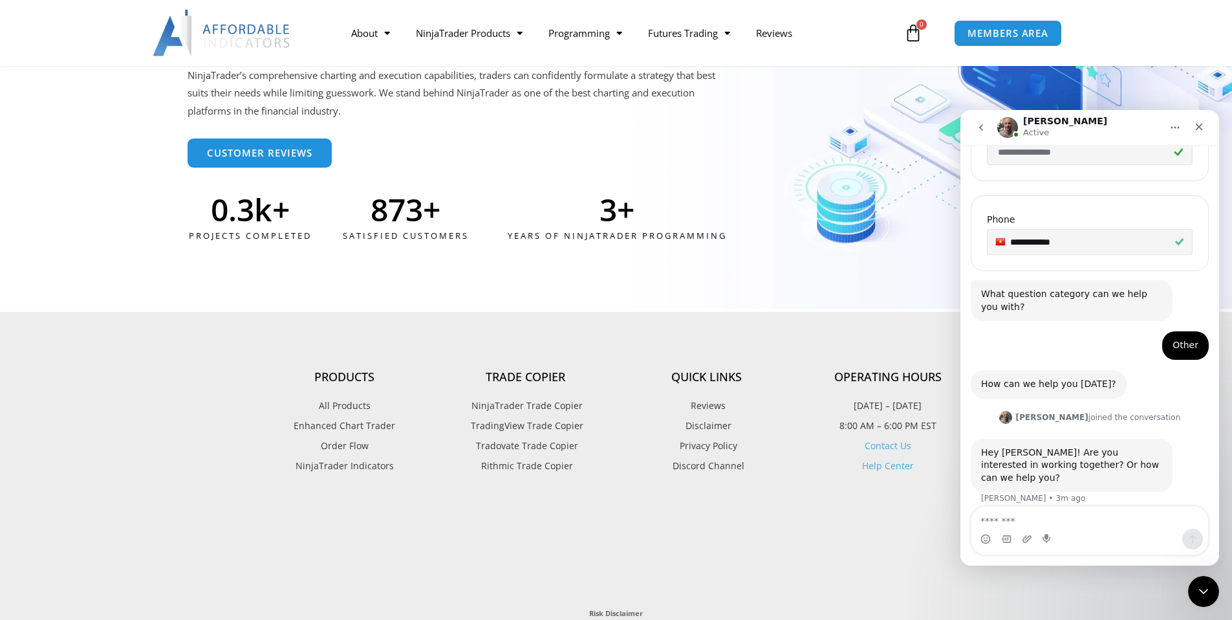
scroll to position [3107, 0]
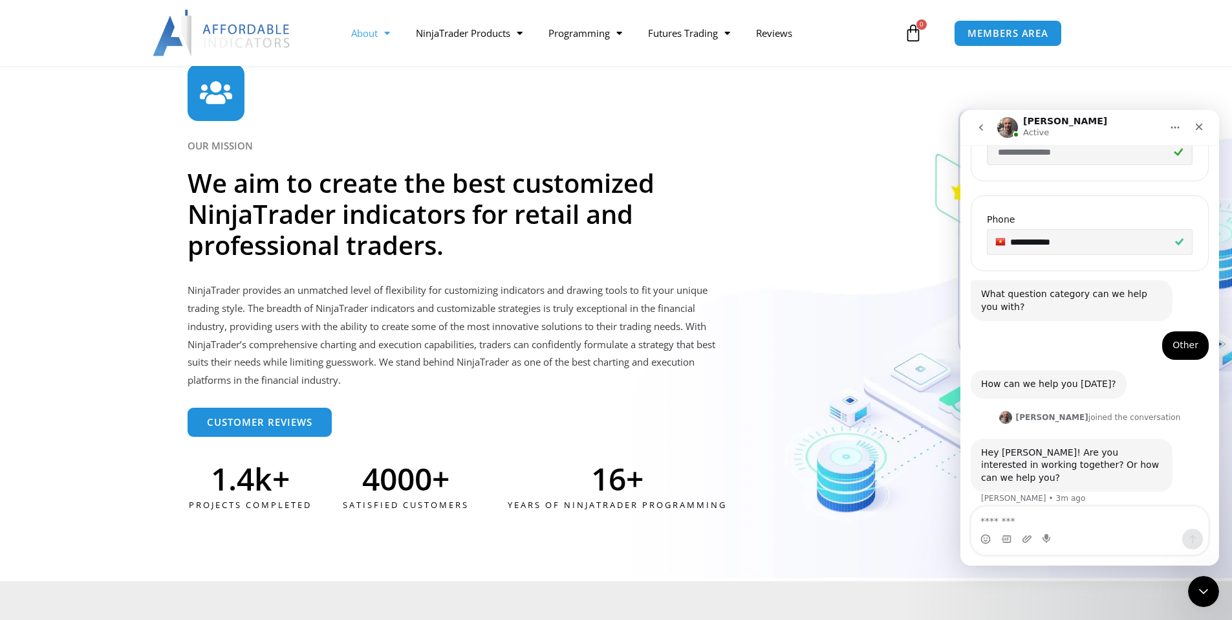
click at [365, 38] on link "About" at bounding box center [370, 33] width 65 height 30
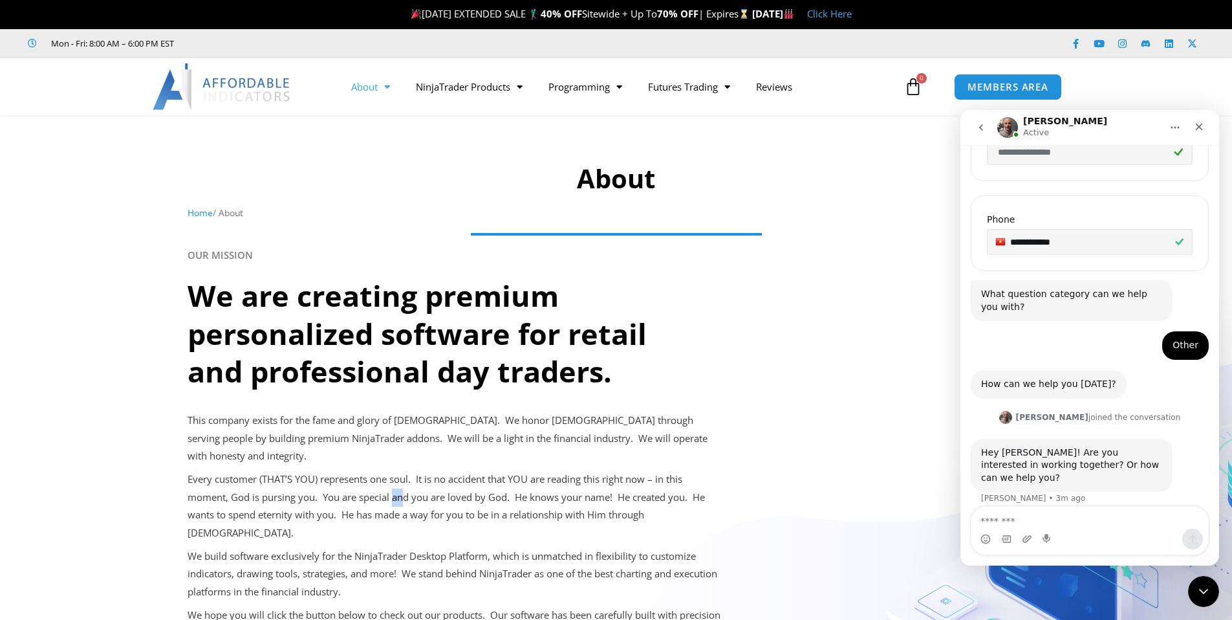
click at [403, 475] on p "Every customer (THAT’S YOU) represents one soul. It is no accident that YOU are…" at bounding box center [455, 506] width 534 height 72
drag, startPoint x: 473, startPoint y: 367, endPoint x: 484, endPoint y: 362, distance: 12.5
click at [473, 367] on h2 "We are creating premium personalized software for retail and professional day t…" at bounding box center [445, 334] width 514 height 114
click at [693, 391] on div "We are creating premium personalized software for retail and professional day t…" at bounding box center [616, 336] width 857 height 124
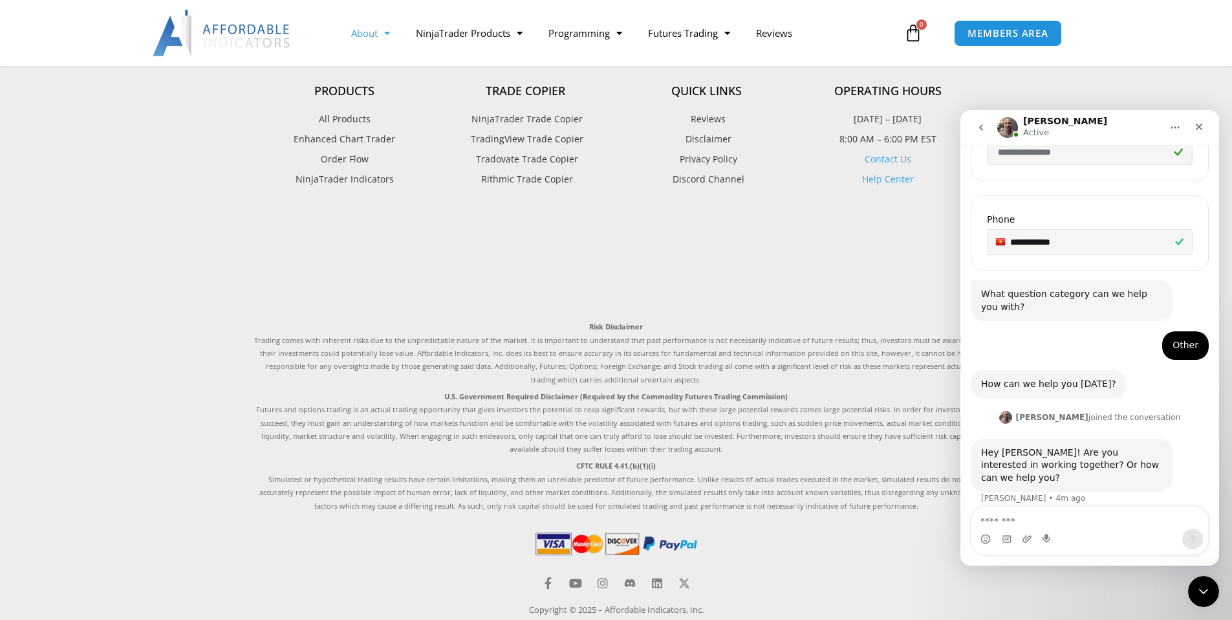
click at [438, 324] on p "Risk Disclaimer Trading comes with inherent risks due to the unpredictable natu…" at bounding box center [616, 353] width 724 height 66
drag, startPoint x: 422, startPoint y: 314, endPoint x: 441, endPoint y: 314, distance: 18.8
click at [440, 320] on p "Risk Disclaimer Trading comes with inherent risks due to the unpredictable natu…" at bounding box center [616, 353] width 724 height 66
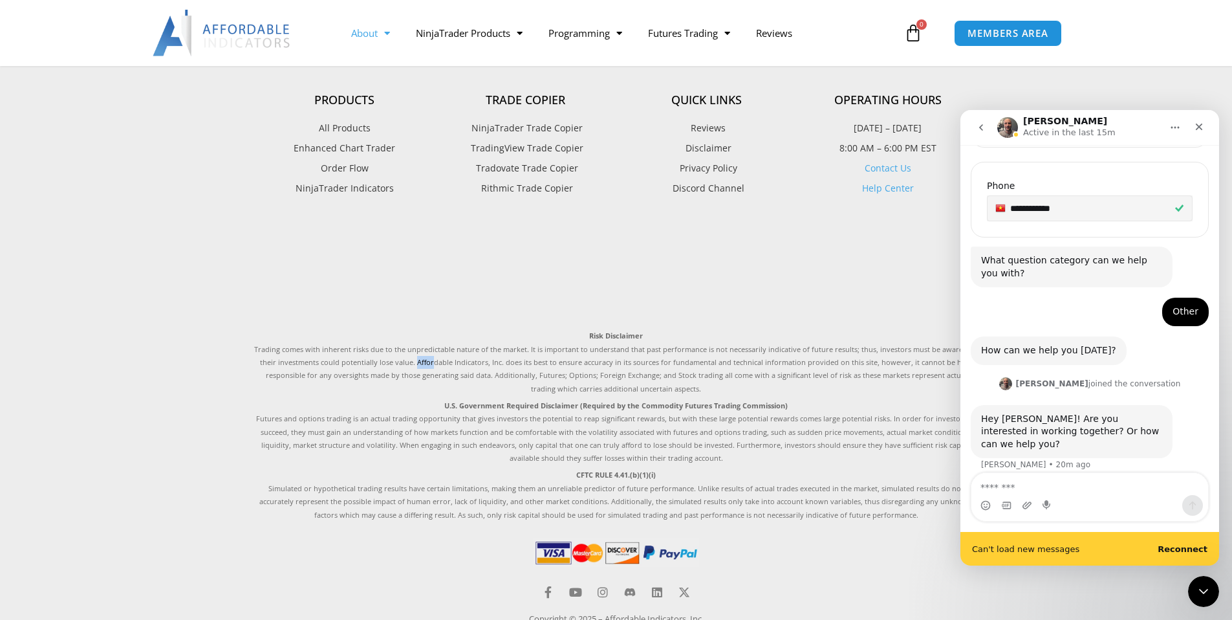
scroll to position [430, 0]
drag, startPoint x: 1025, startPoint y: 488, endPoint x: 1885, endPoint y: 569, distance: 863.4
click at [1025, 488] on textarea "Message…" at bounding box center [1089, 484] width 237 height 22
drag, startPoint x: 421, startPoint y: 326, endPoint x: 556, endPoint y: 334, distance: 135.4
click at [492, 329] on p "Risk Disclaimer Trading comes with inherent risks due to the unpredictable natu…" at bounding box center [616, 362] width 724 height 66
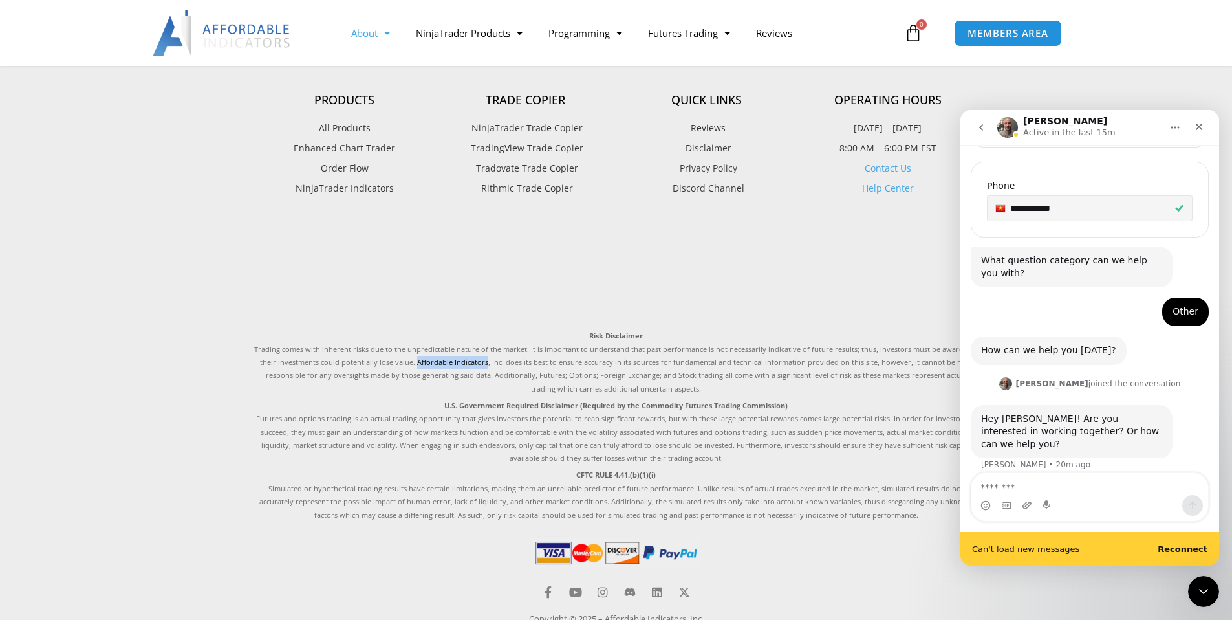
copy p "Affordable Indicators"
click at [997, 486] on textarea "Message…" at bounding box center [1089, 484] width 237 height 22
paste textarea "**********"
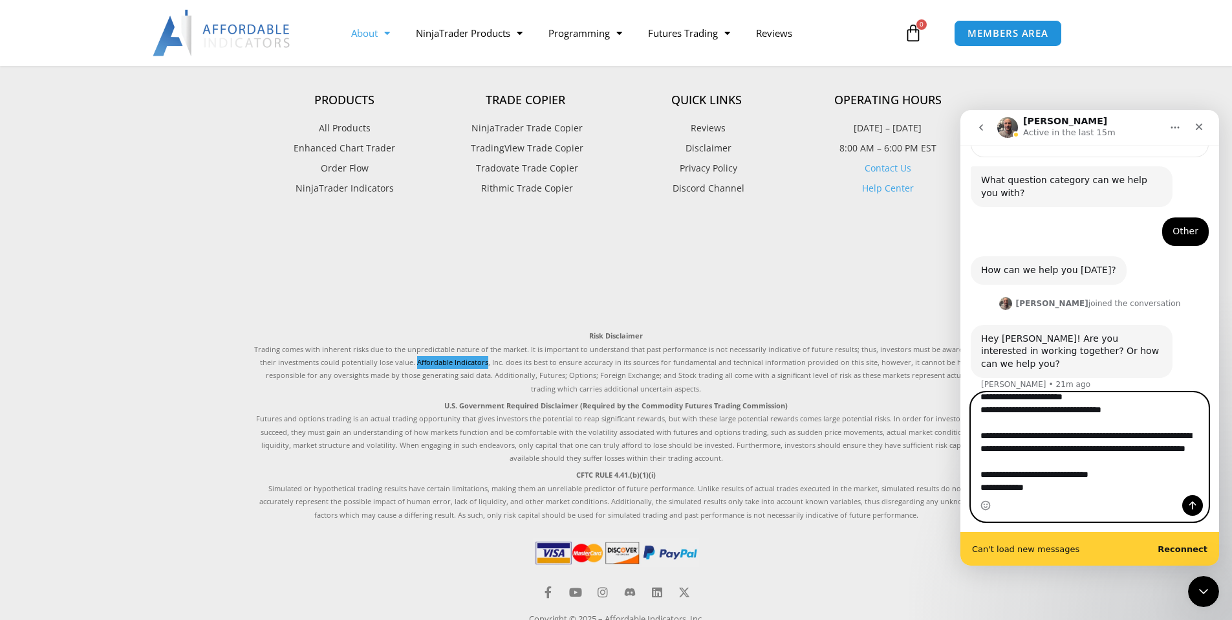
scroll to position [1082, 0]
type textarea "**********"
click at [1199, 508] on button "Send a message…" at bounding box center [1192, 505] width 21 height 21
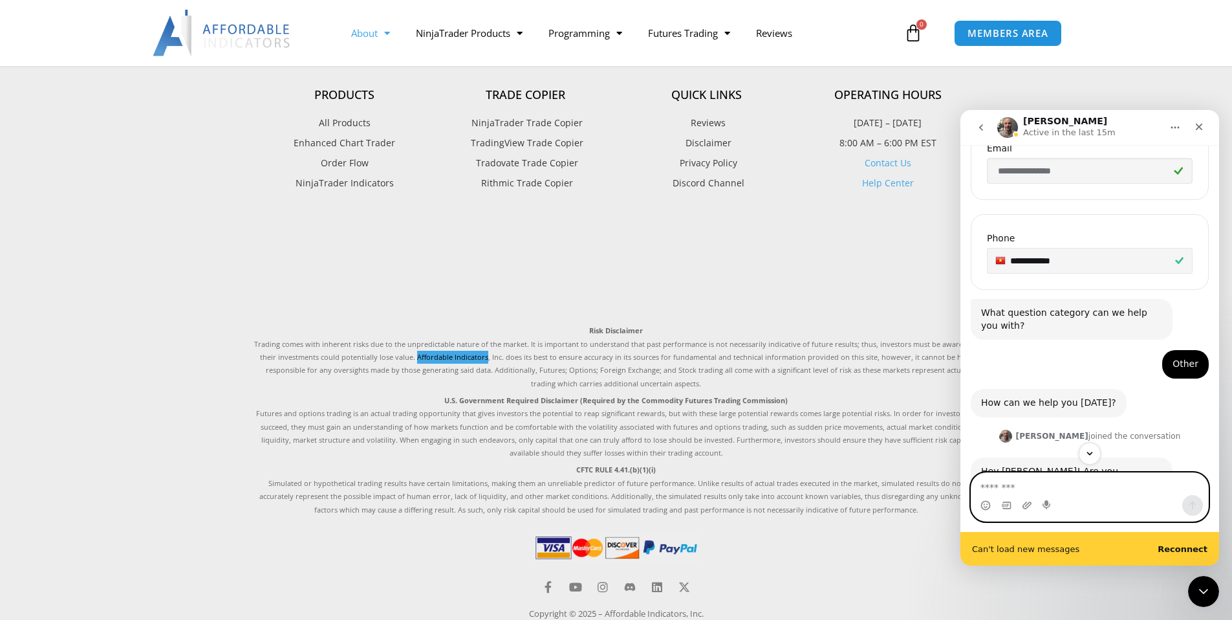
scroll to position [697, 0]
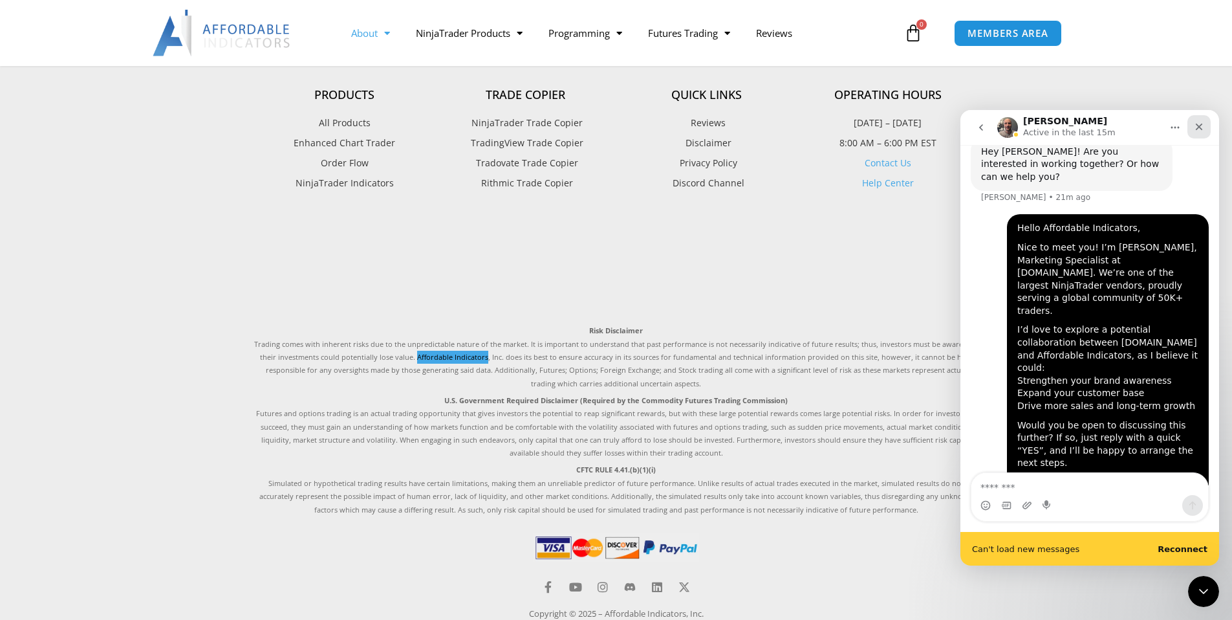
click at [1198, 127] on icon "Close" at bounding box center [1199, 127] width 7 height 7
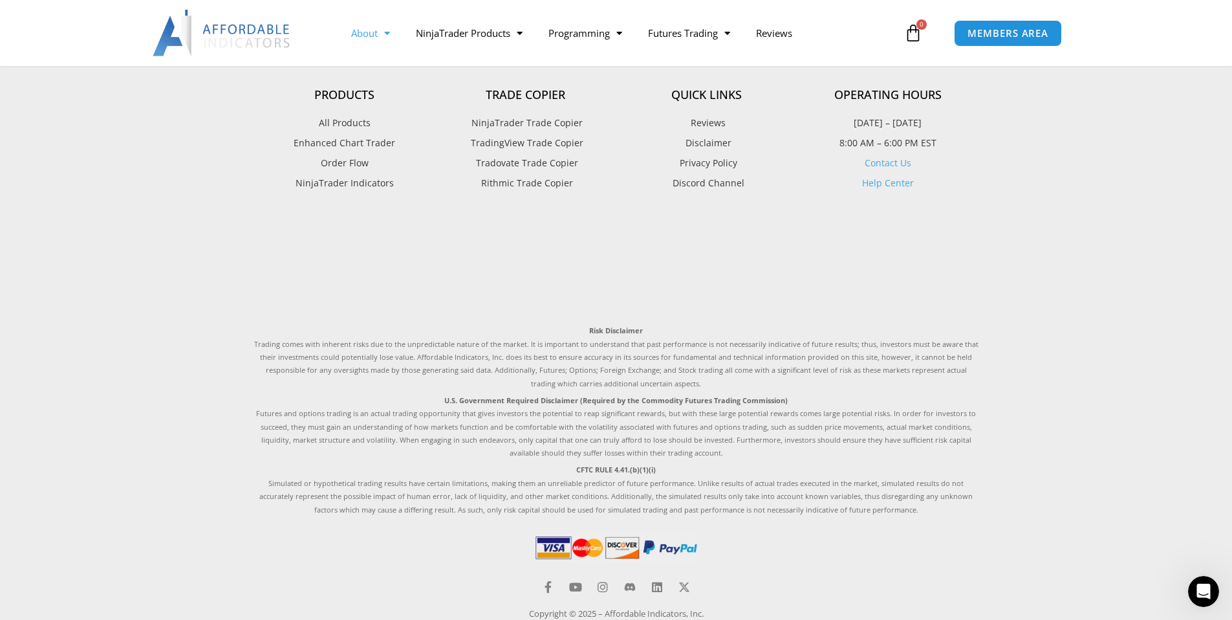
drag, startPoint x: 1153, startPoint y: 261, endPoint x: 1134, endPoint y: 266, distance: 19.6
click at [1153, 261] on footer "Products All Products Enhanced Chart Trader Order Flow NinjaTrader Indicators T…" at bounding box center [616, 345] width 1232 height 630
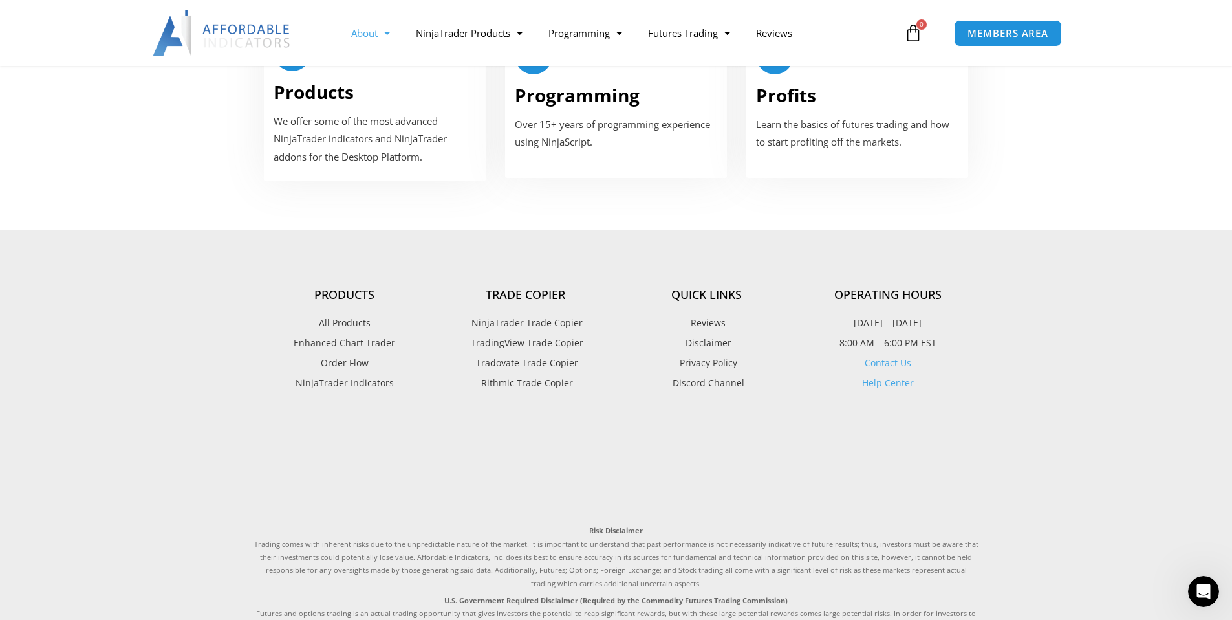
scroll to position [810, 0]
